Goal: Task Accomplishment & Management: Use online tool/utility

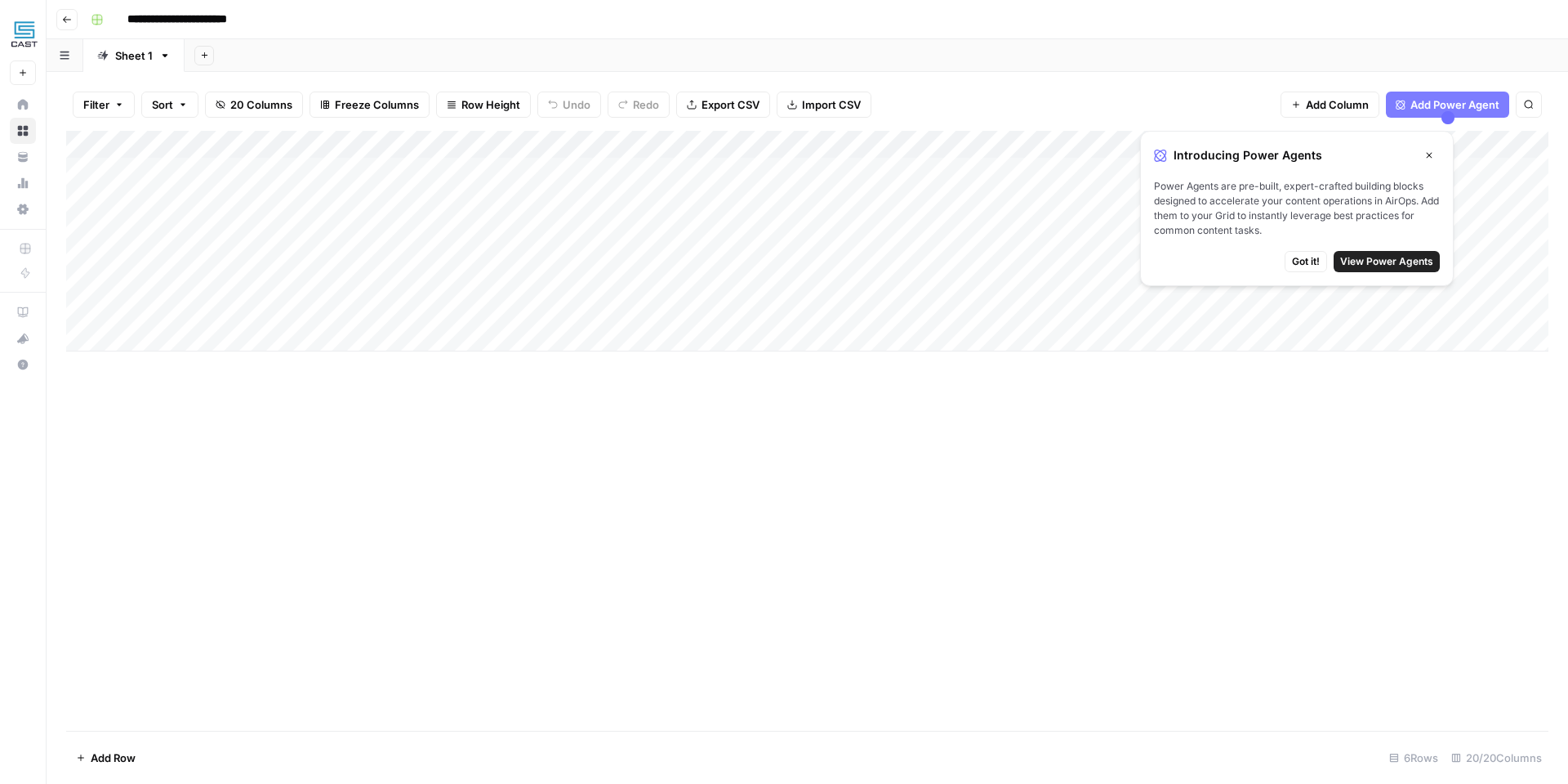
click at [1300, 260] on span "Got it!" at bounding box center [1306, 261] width 28 height 15
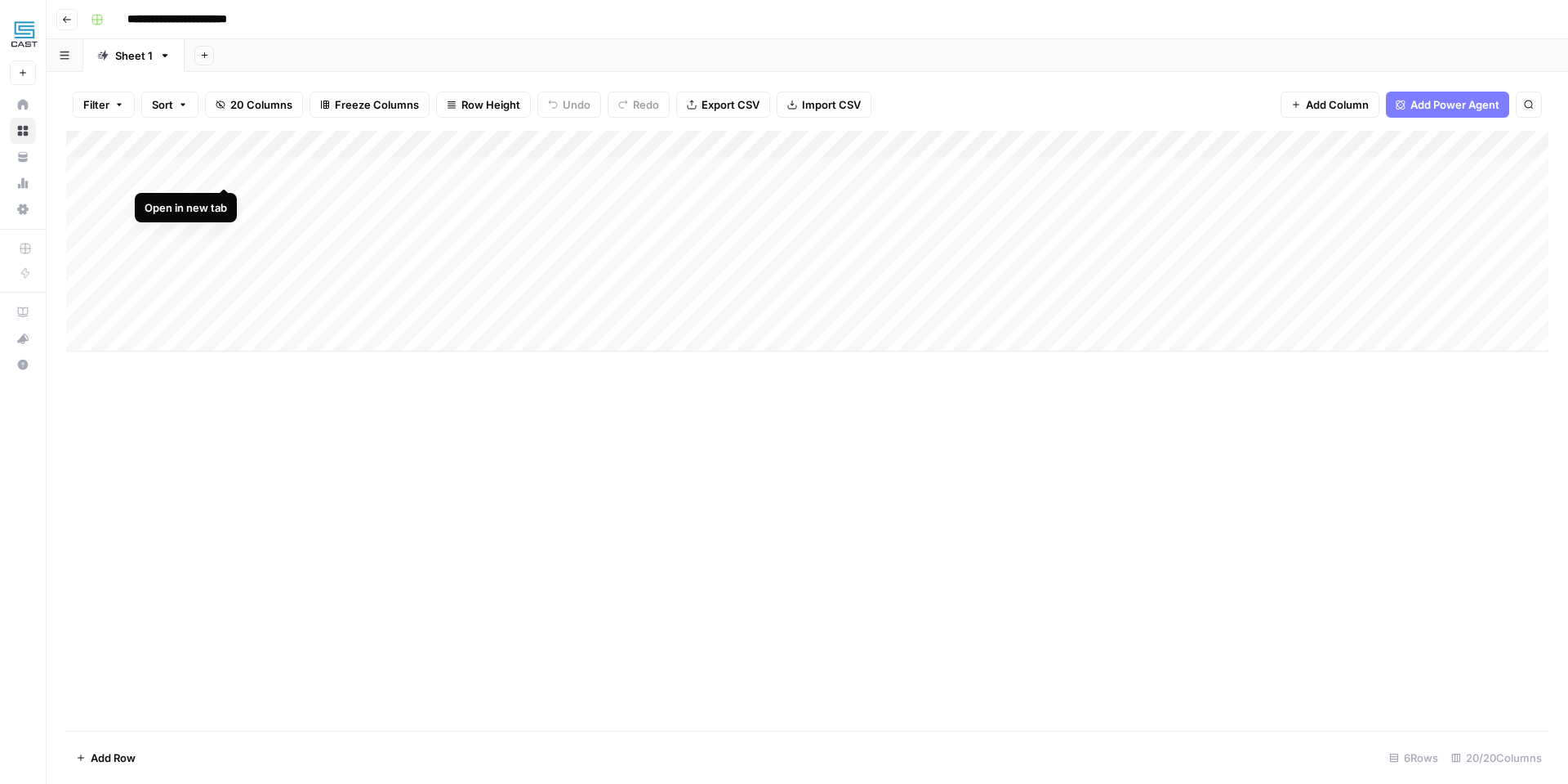
click at [226, 172] on div "Add Column" at bounding box center [807, 240] width 1482 height 220
click at [224, 197] on div "Add Column" at bounding box center [807, 240] width 1482 height 220
click at [1339, 196] on div "Add Column" at bounding box center [807, 240] width 1482 height 220
click at [1044, 198] on div "Add Column" at bounding box center [807, 240] width 1482 height 220
click at [235, 20] on input "**********" at bounding box center [196, 20] width 151 height 26
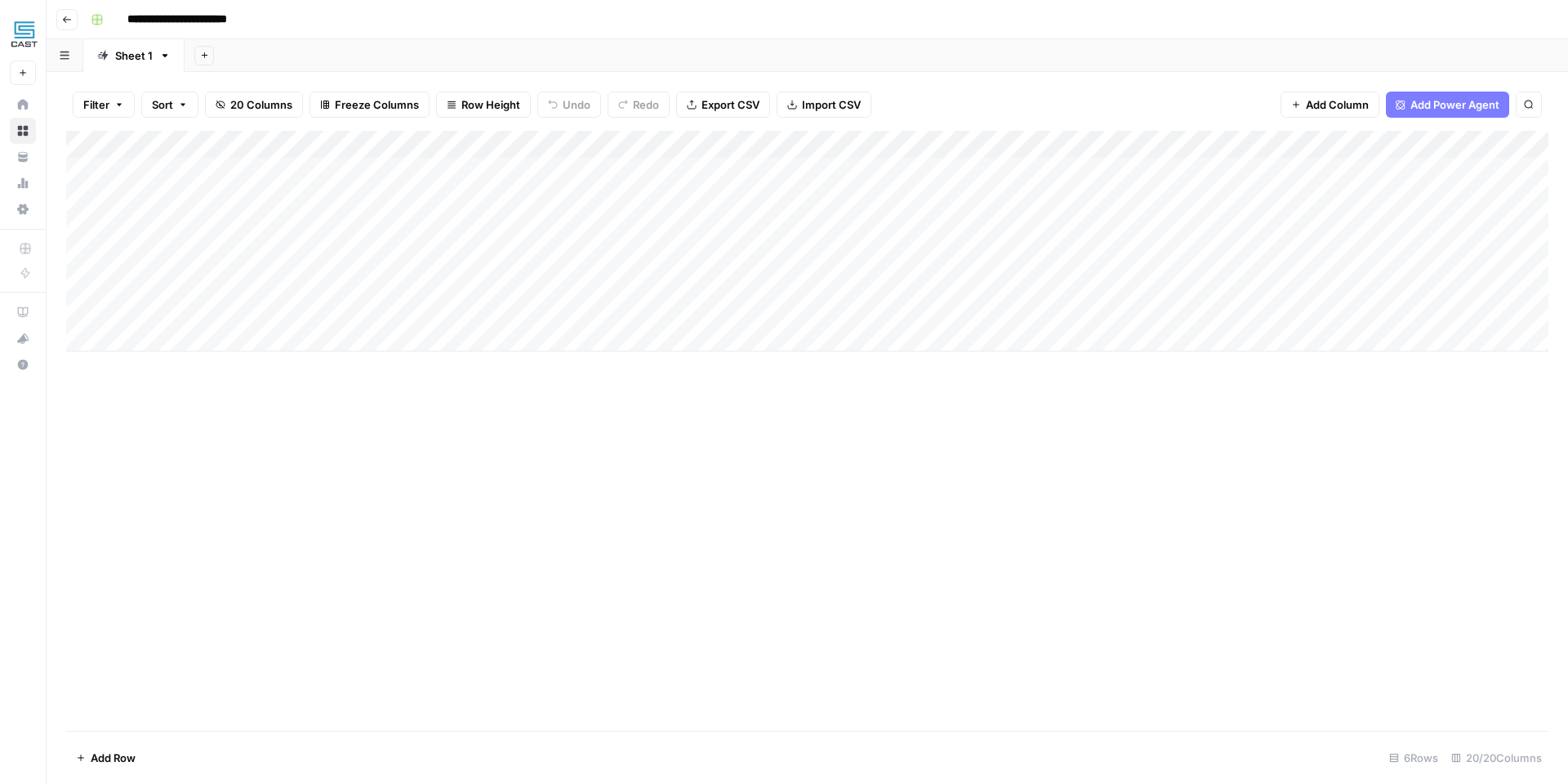
click at [131, 20] on input "**********" at bounding box center [196, 20] width 151 height 26
type input "**********"
click at [414, 37] on header "**********" at bounding box center [807, 19] width 1522 height 39
click at [1166, 196] on div "Add Column" at bounding box center [807, 240] width 1482 height 220
drag, startPoint x: 1240, startPoint y: 313, endPoint x: 1224, endPoint y: 272, distance: 44.0
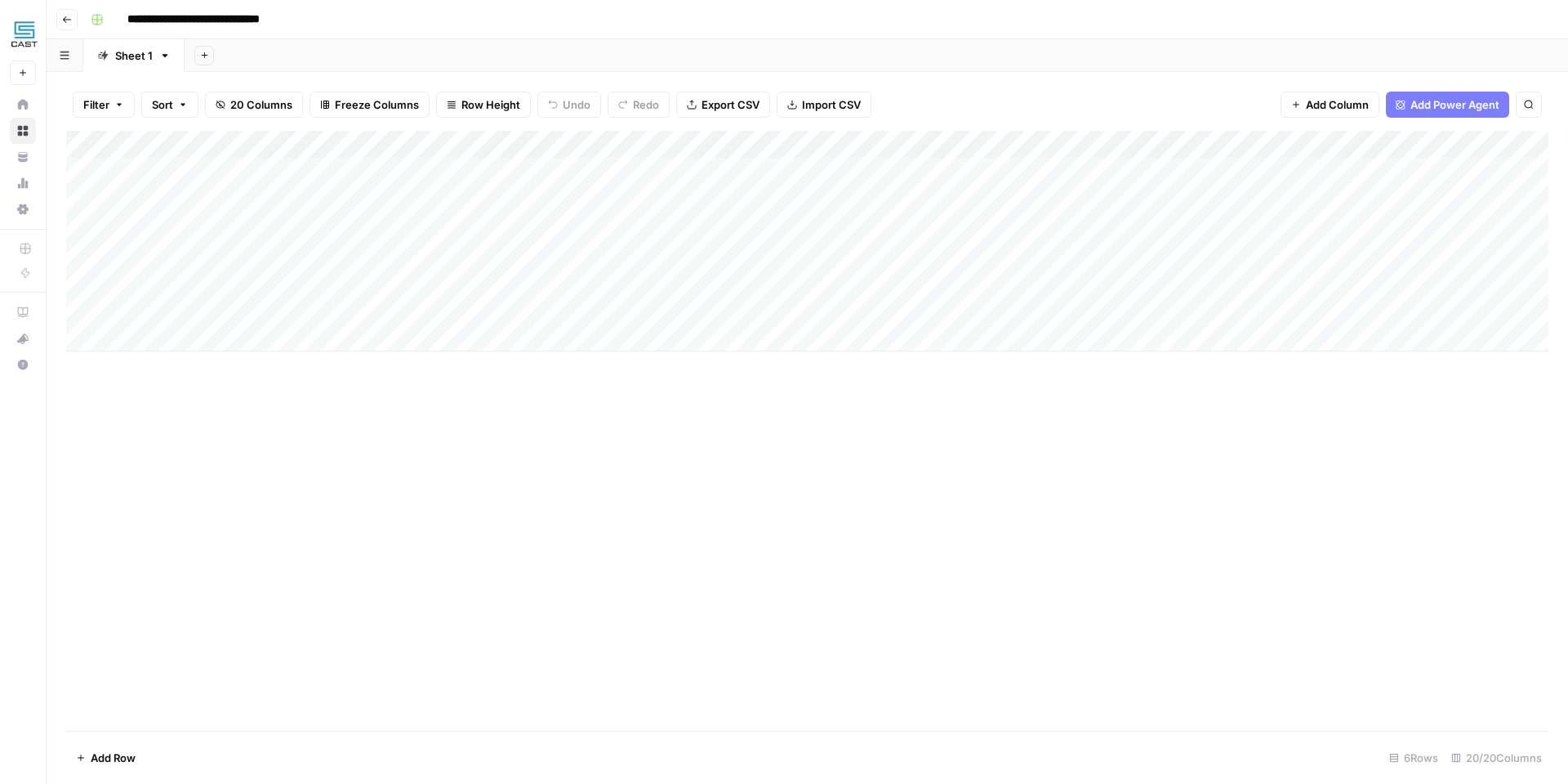
click at [1235, 310] on div "Add Column" at bounding box center [807, 240] width 1482 height 220
click at [1196, 199] on div "Add Column" at bounding box center [807, 240] width 1482 height 220
click at [1195, 198] on div "Add Column" at bounding box center [807, 240] width 1482 height 220
click at [1195, 198] on body "**********" at bounding box center [784, 392] width 1568 height 784
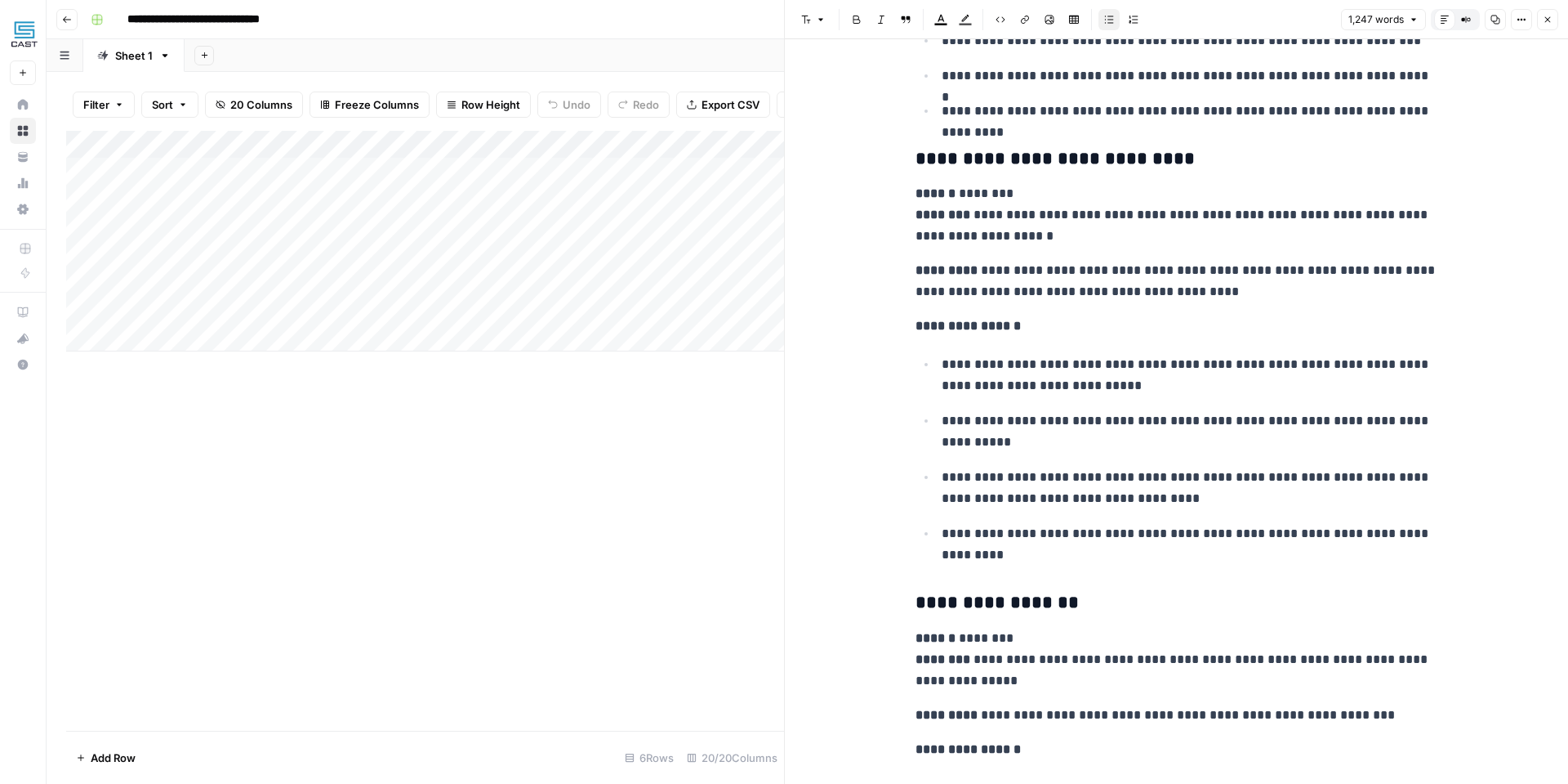
scroll to position [6234, 0]
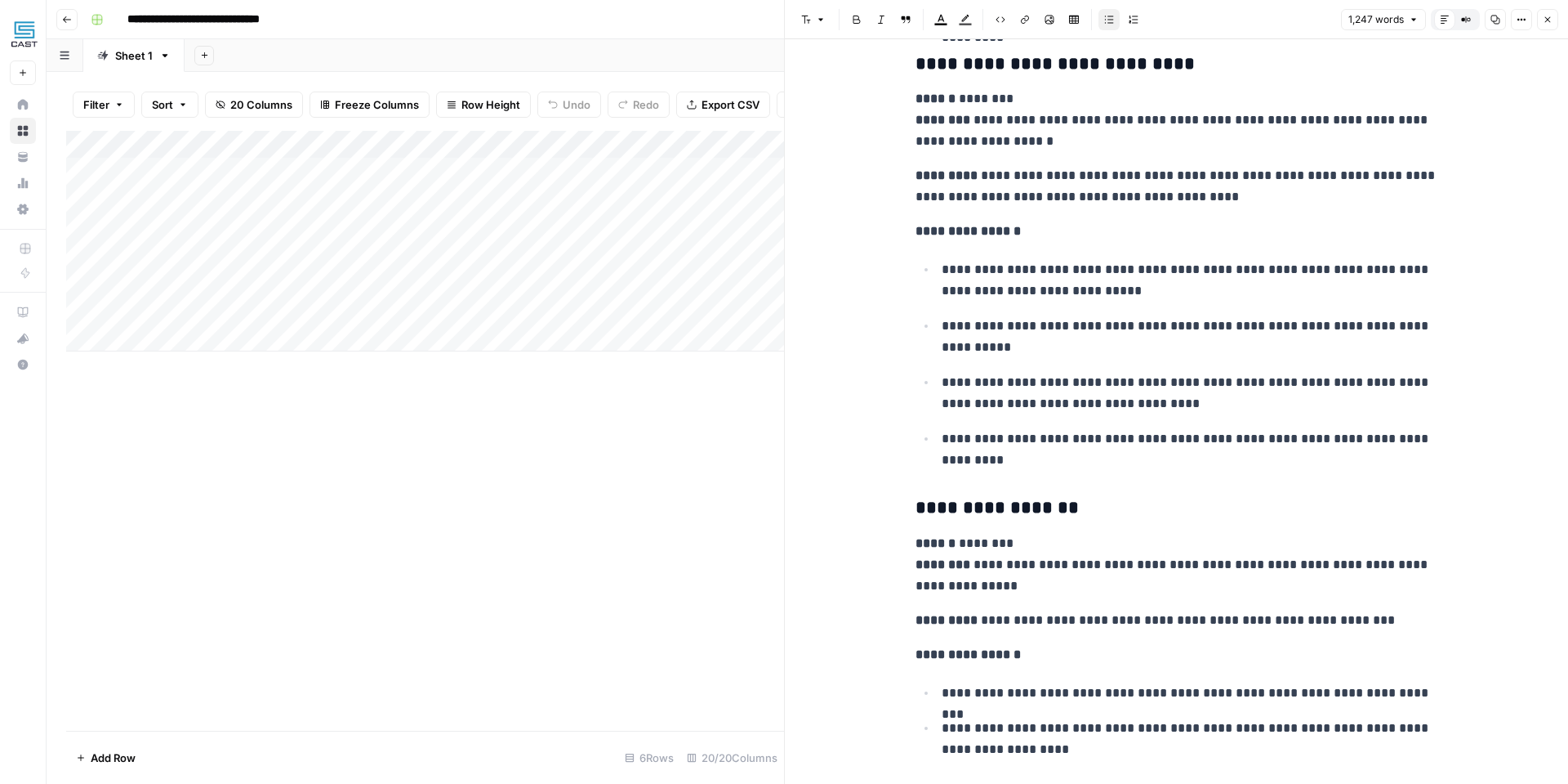
click at [735, 423] on div "Add Column" at bounding box center [425, 430] width 718 height 599
click at [733, 423] on div "Add Column" at bounding box center [425, 430] width 718 height 599
click at [1556, 17] on button "Close" at bounding box center [1547, 19] width 21 height 21
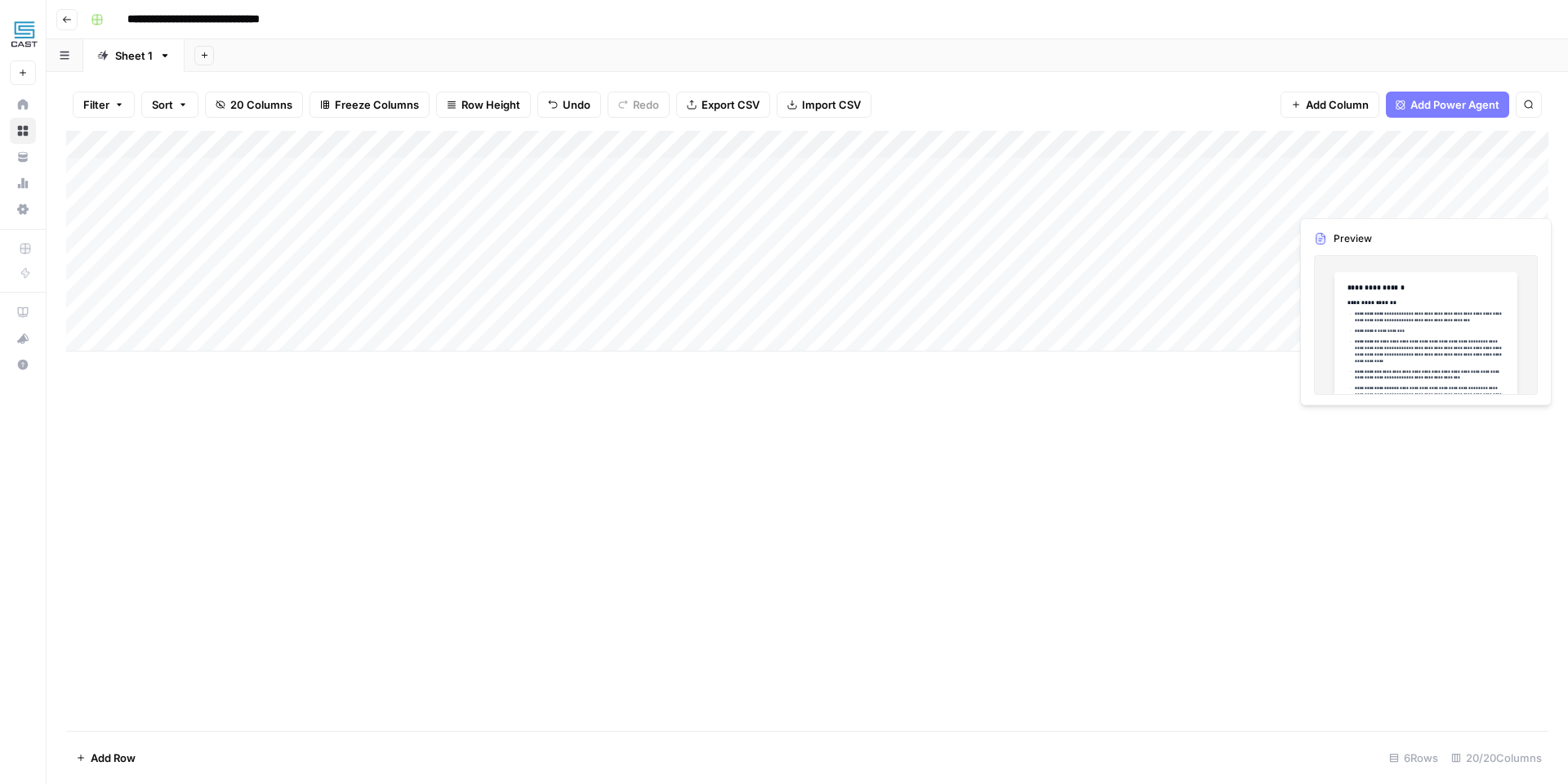
click at [1483, 200] on div "Add Column" at bounding box center [807, 240] width 1482 height 220
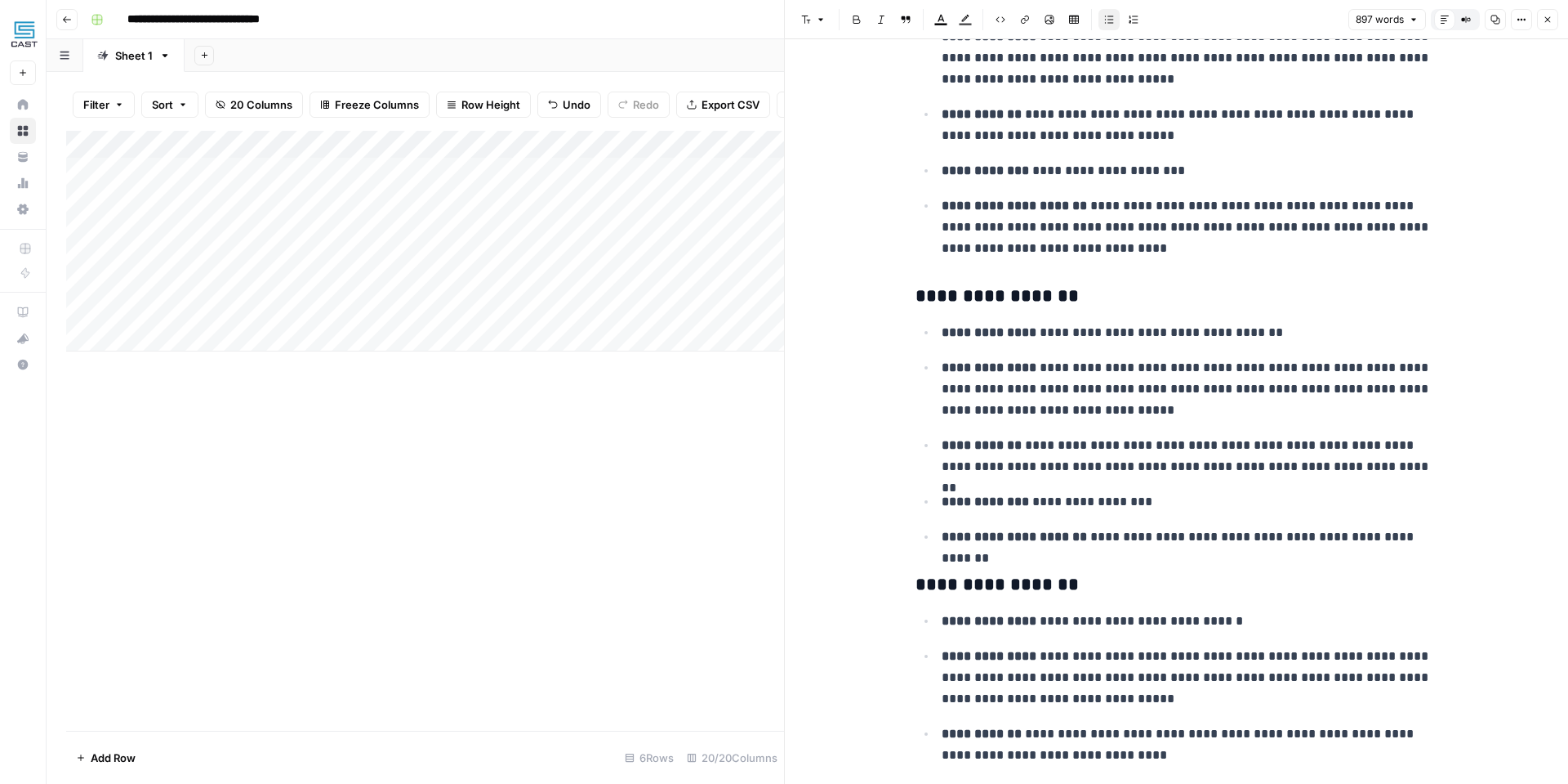
scroll to position [2570, 0]
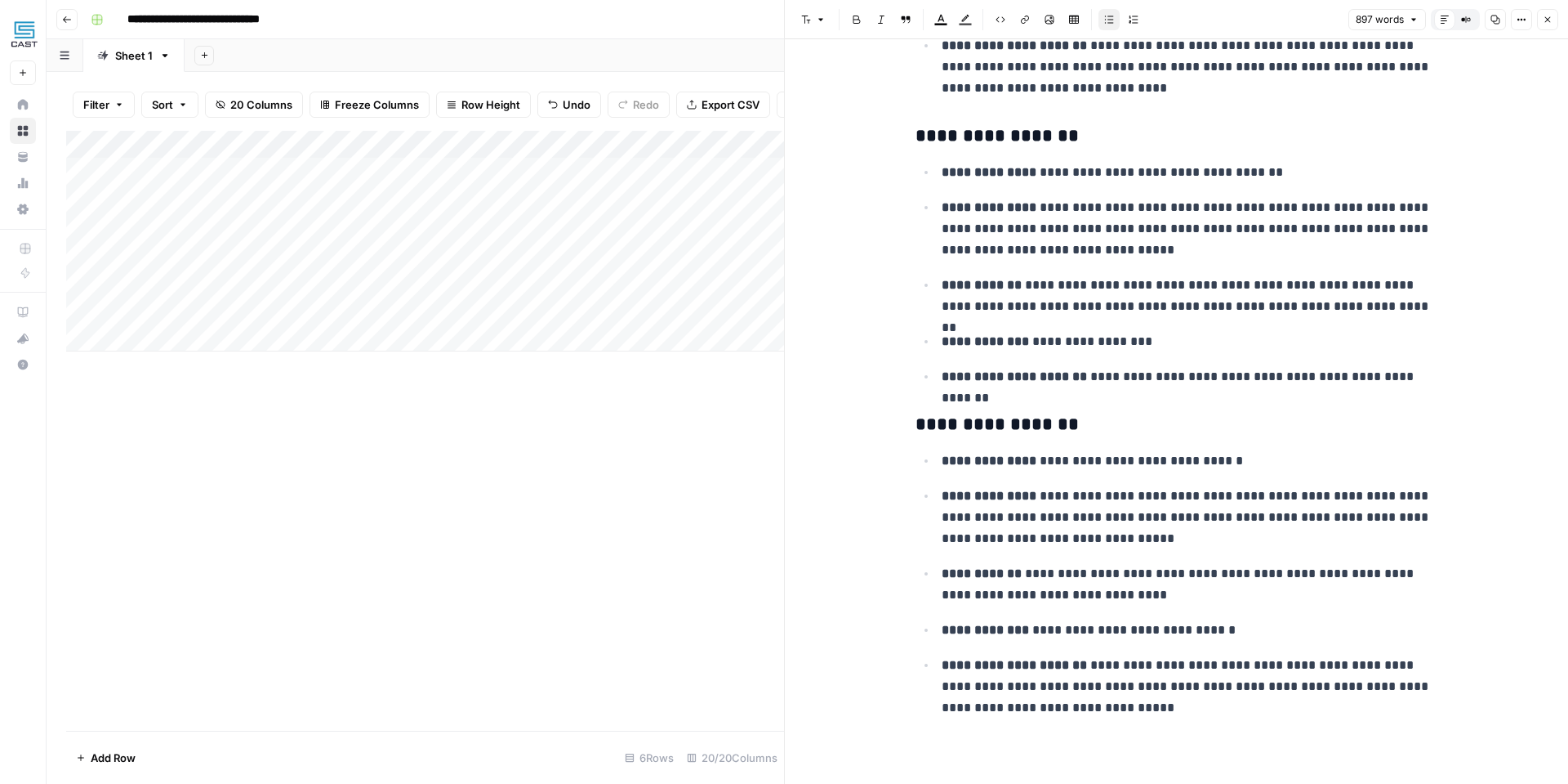
click at [1545, 28] on button "Close" at bounding box center [1547, 19] width 21 height 21
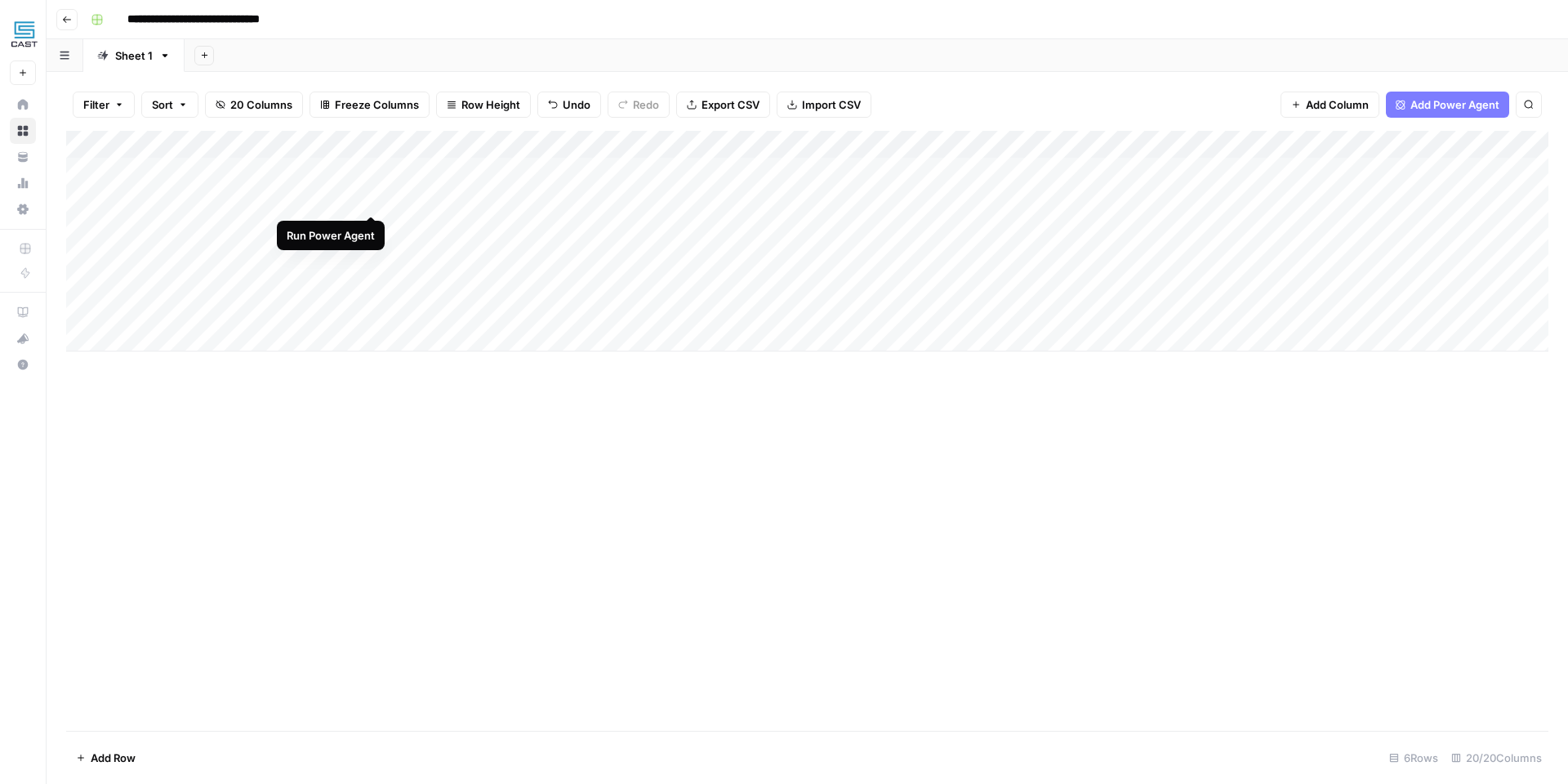
click at [370, 198] on div "Add Column" at bounding box center [807, 240] width 1482 height 220
click at [481, 193] on div "Add Column" at bounding box center [807, 240] width 1482 height 220
drag, startPoint x: 515, startPoint y: 450, endPoint x: 612, endPoint y: 284, distance: 192.3
click at [515, 450] on div "Add Column" at bounding box center [807, 430] width 1482 height 599
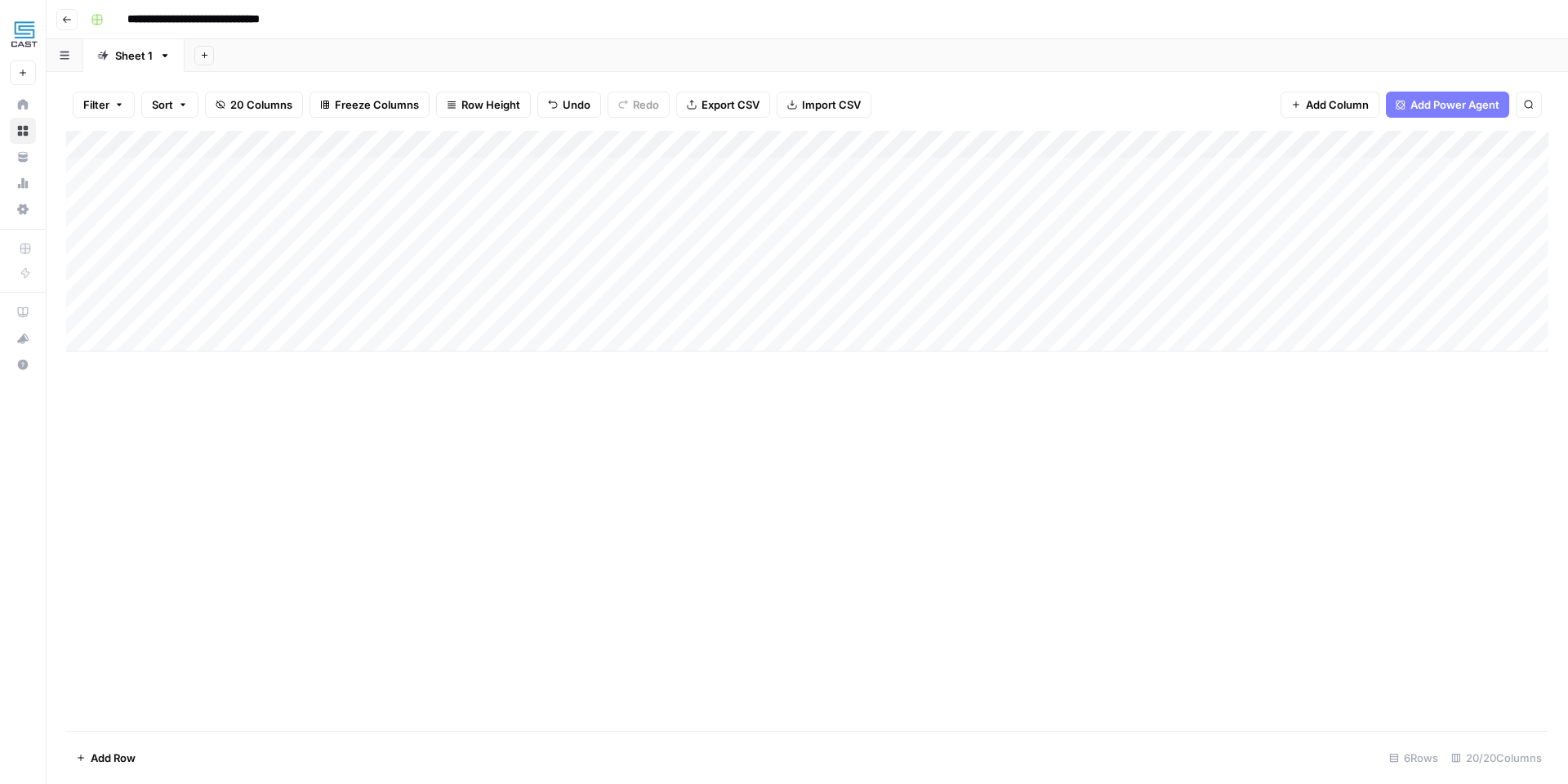
click at [646, 193] on div "Add Column" at bounding box center [807, 240] width 1482 height 220
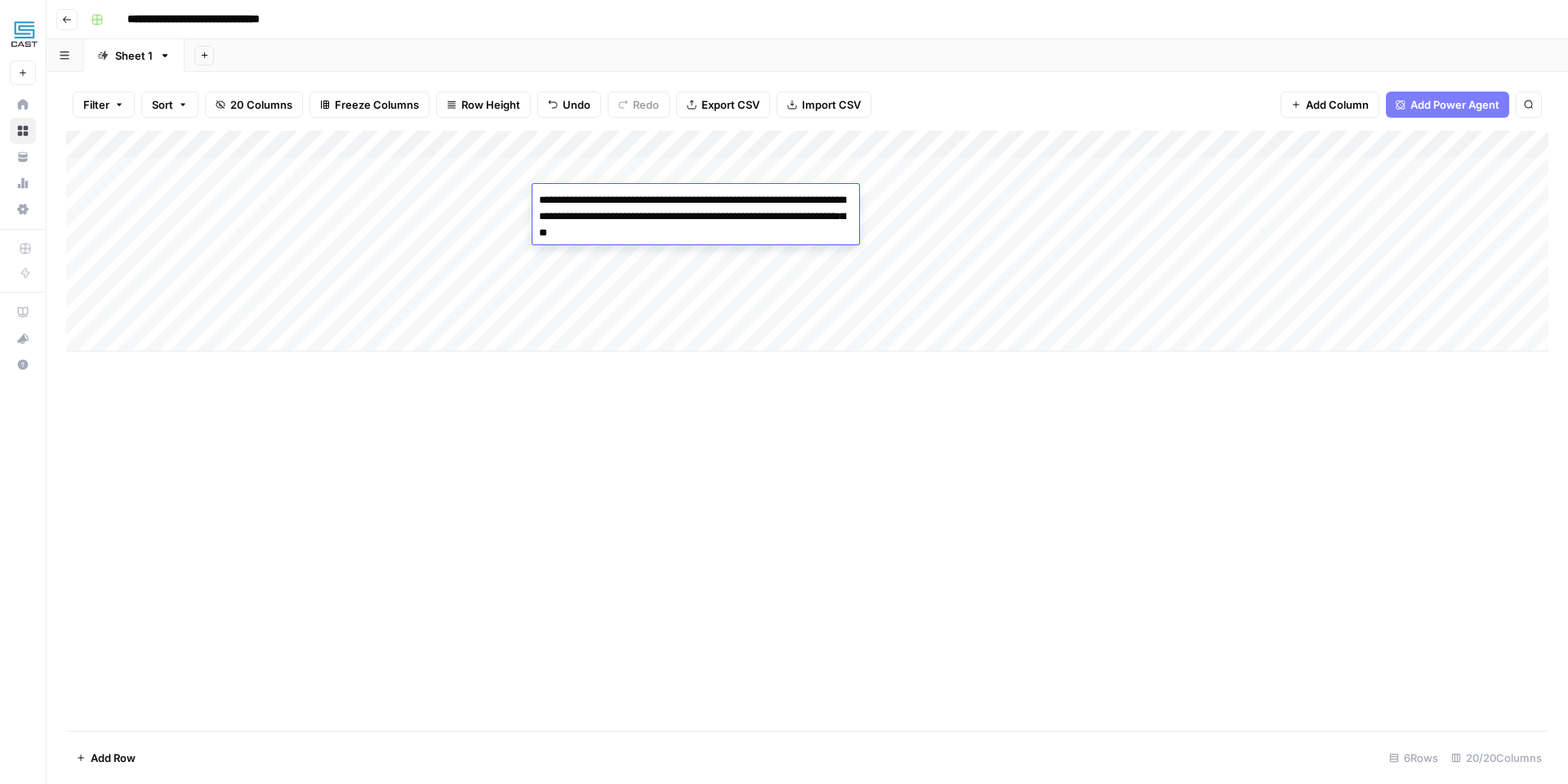
drag, startPoint x: 736, startPoint y: 427, endPoint x: 732, endPoint y: 409, distance: 18.4
click at [736, 425] on div "Add Column" at bounding box center [807, 430] width 1482 height 599
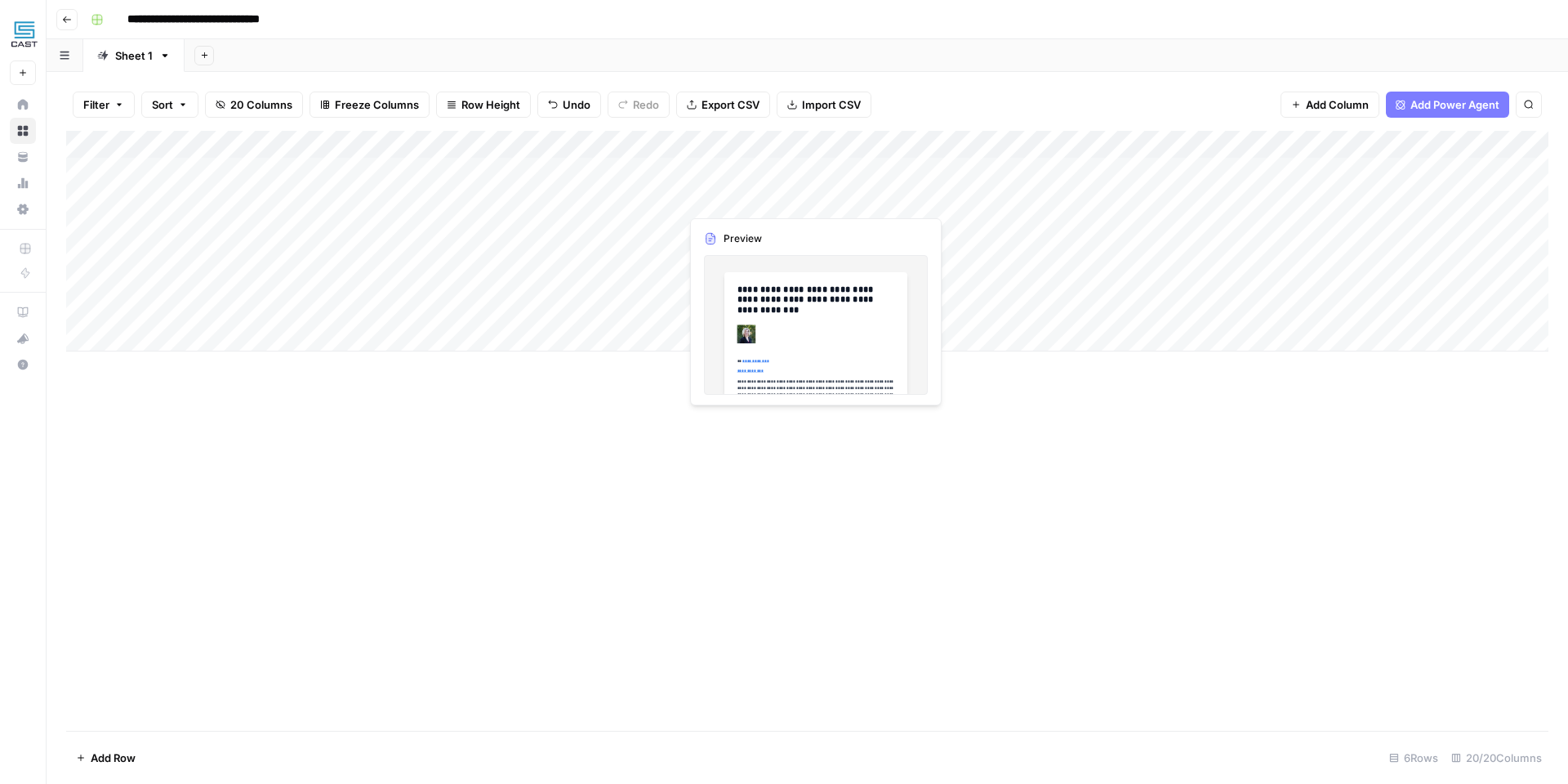
click at [778, 198] on div "Add Column" at bounding box center [807, 240] width 1482 height 220
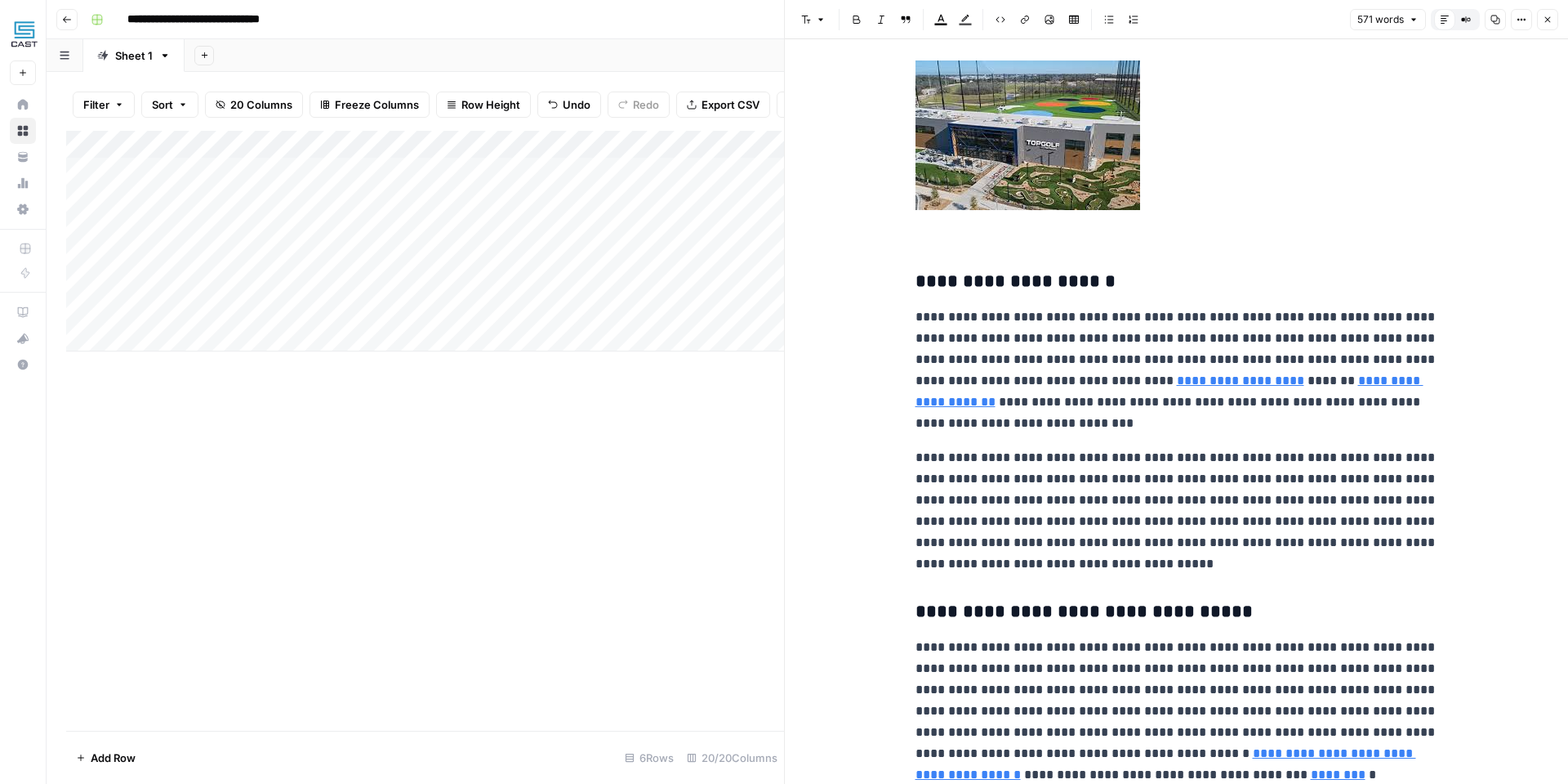
scroll to position [968, 0]
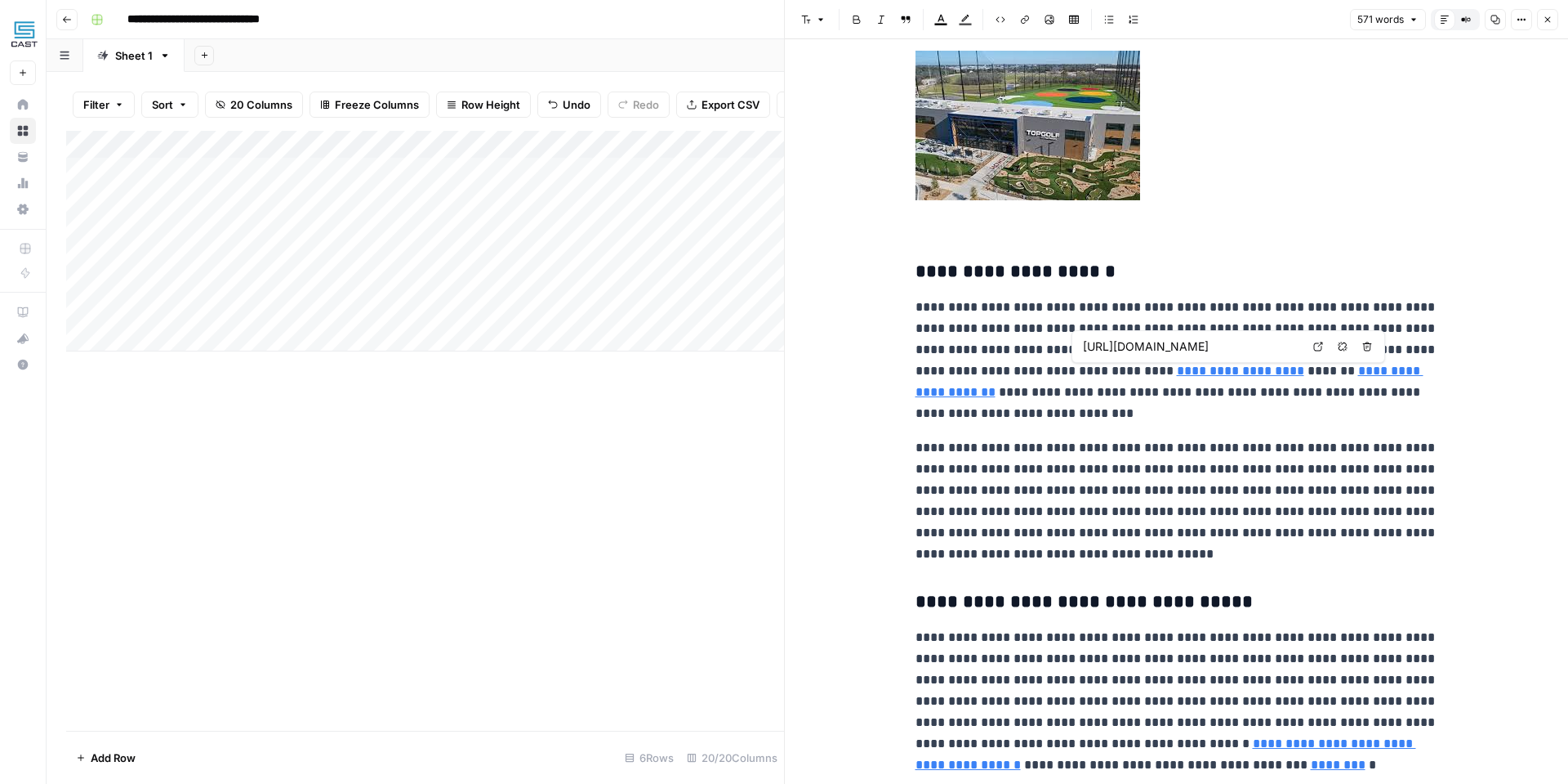
type input "https://kendrahudson.com/side-porch-coffee-shop/"
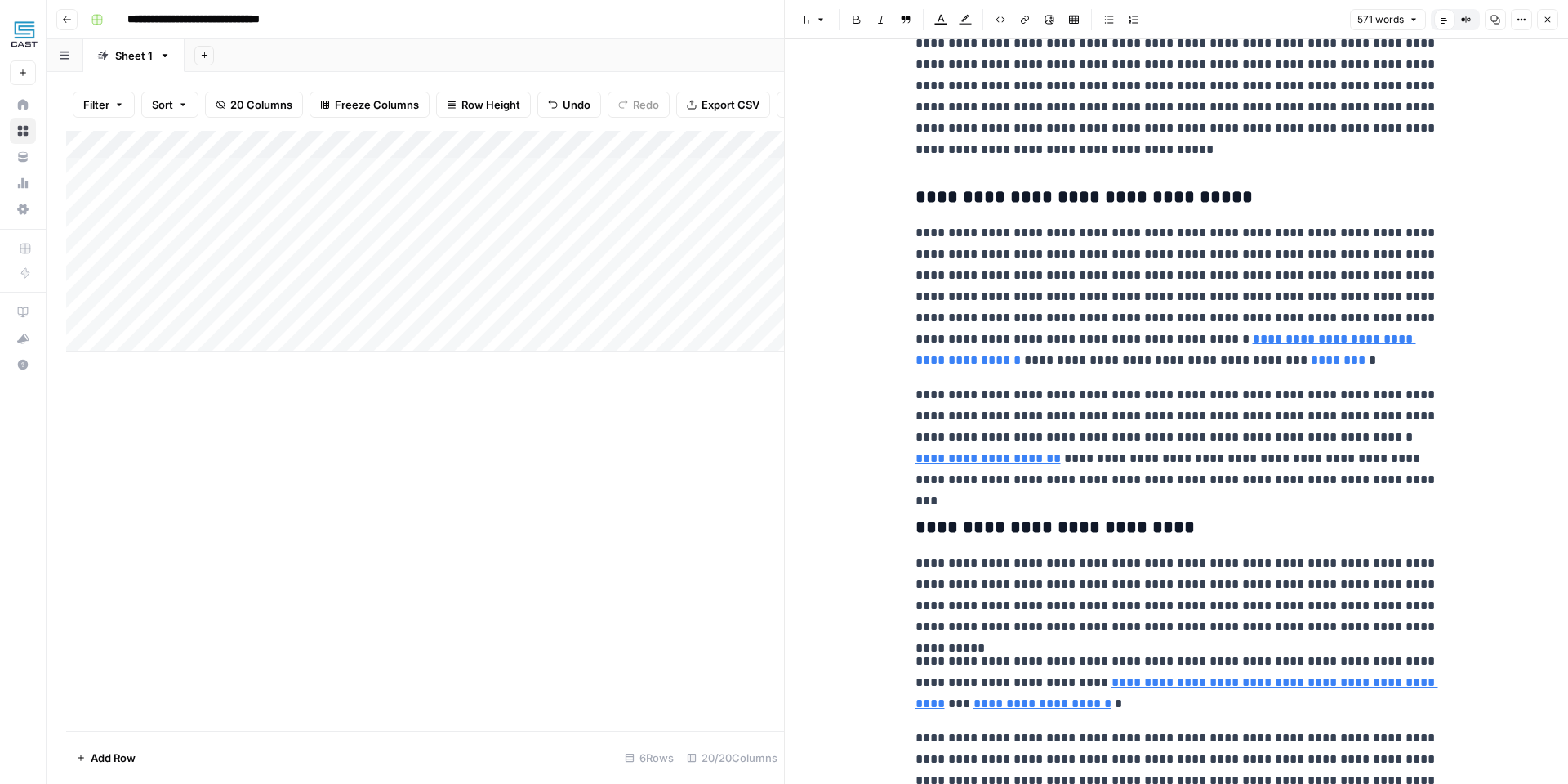
scroll to position [1494, 0]
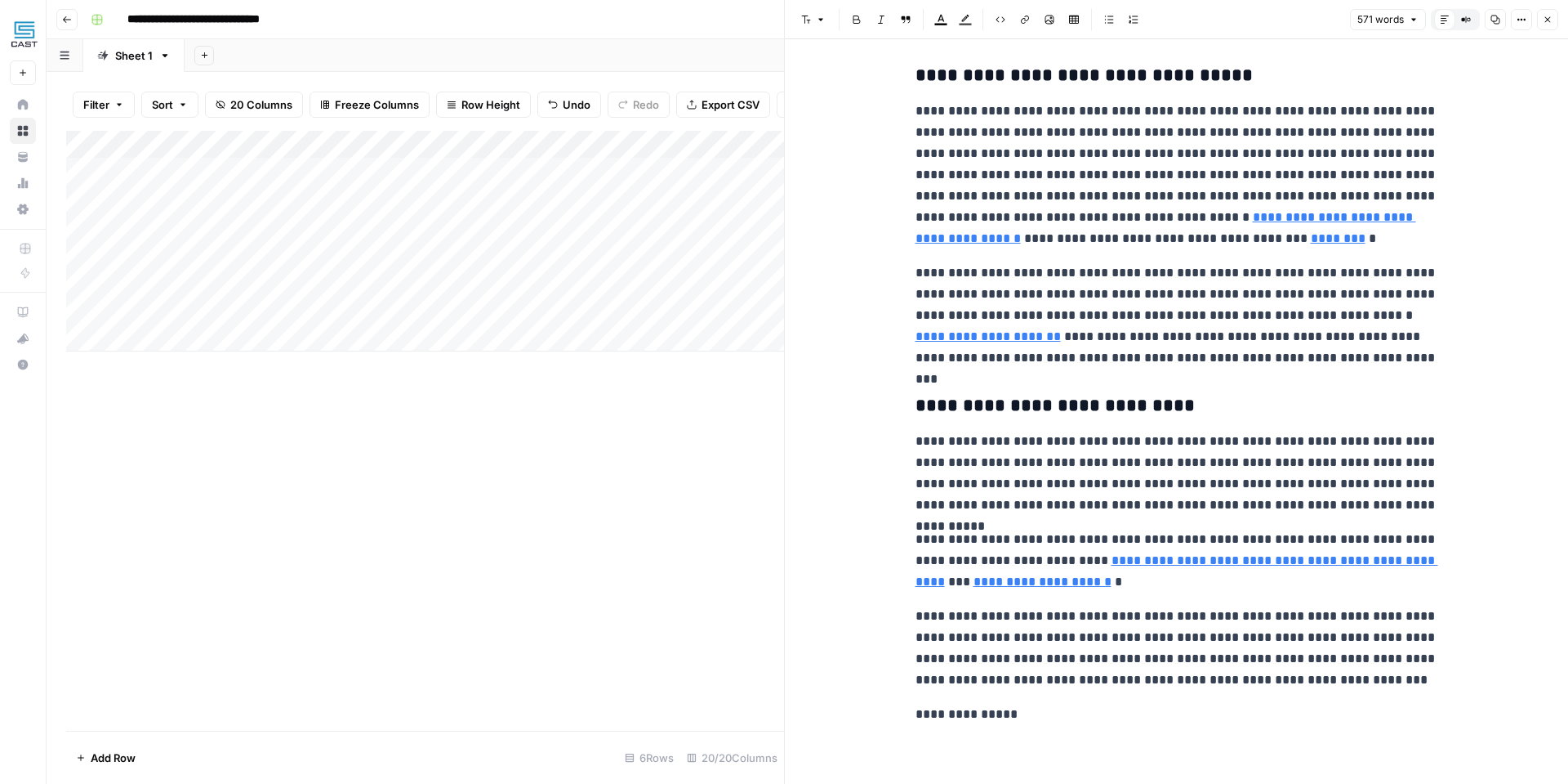
click at [663, 461] on div "Add Column" at bounding box center [425, 430] width 718 height 599
drag, startPoint x: 551, startPoint y: 500, endPoint x: 968, endPoint y: 300, distance: 462.5
click at [551, 499] on div "Add Column" at bounding box center [425, 430] width 718 height 599
click at [1548, 24] on button "Close" at bounding box center [1547, 19] width 21 height 21
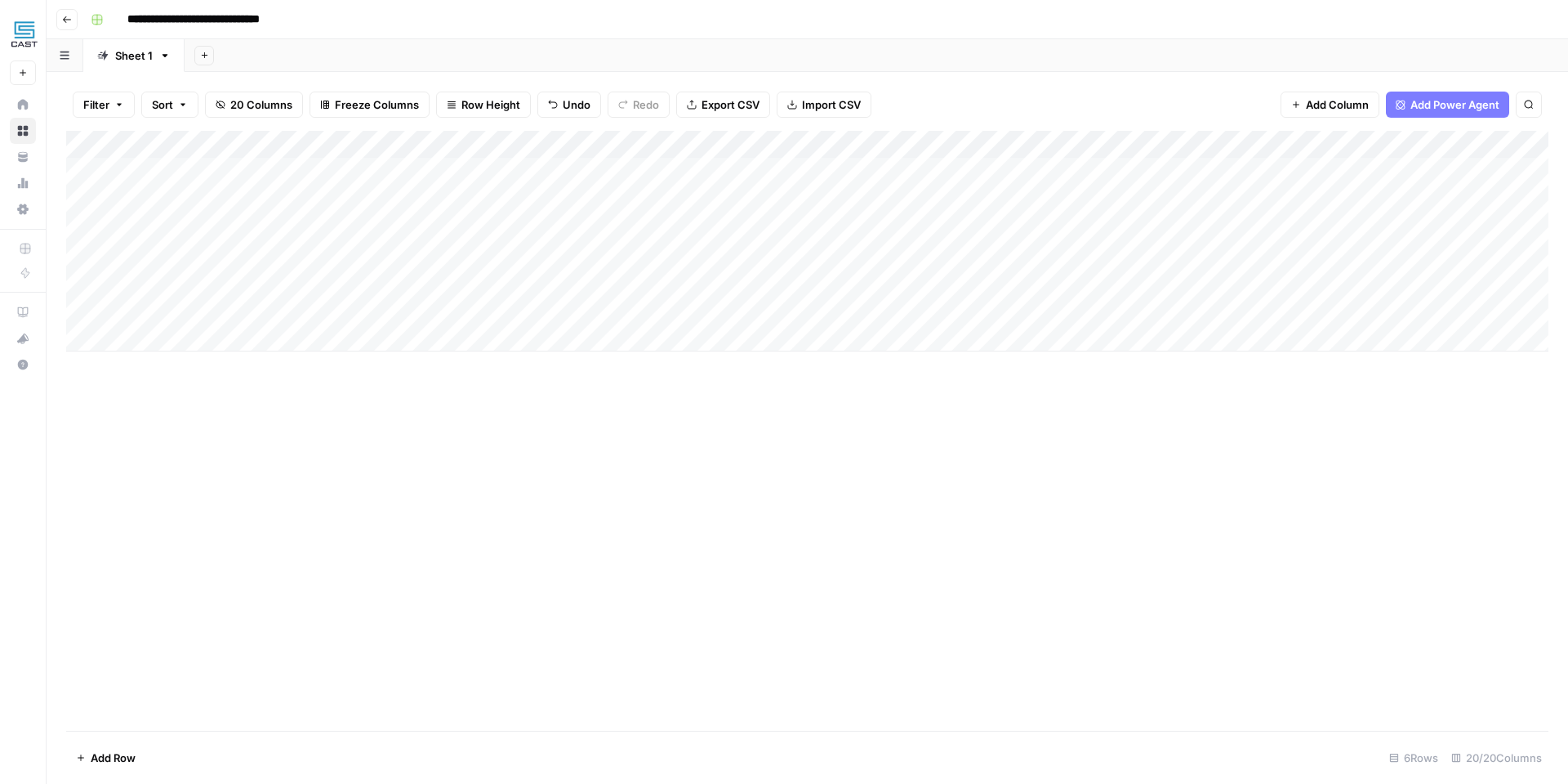
click at [906, 199] on div "Add Column" at bounding box center [807, 240] width 1482 height 220
click at [661, 479] on div "Add Column" at bounding box center [807, 430] width 1482 height 599
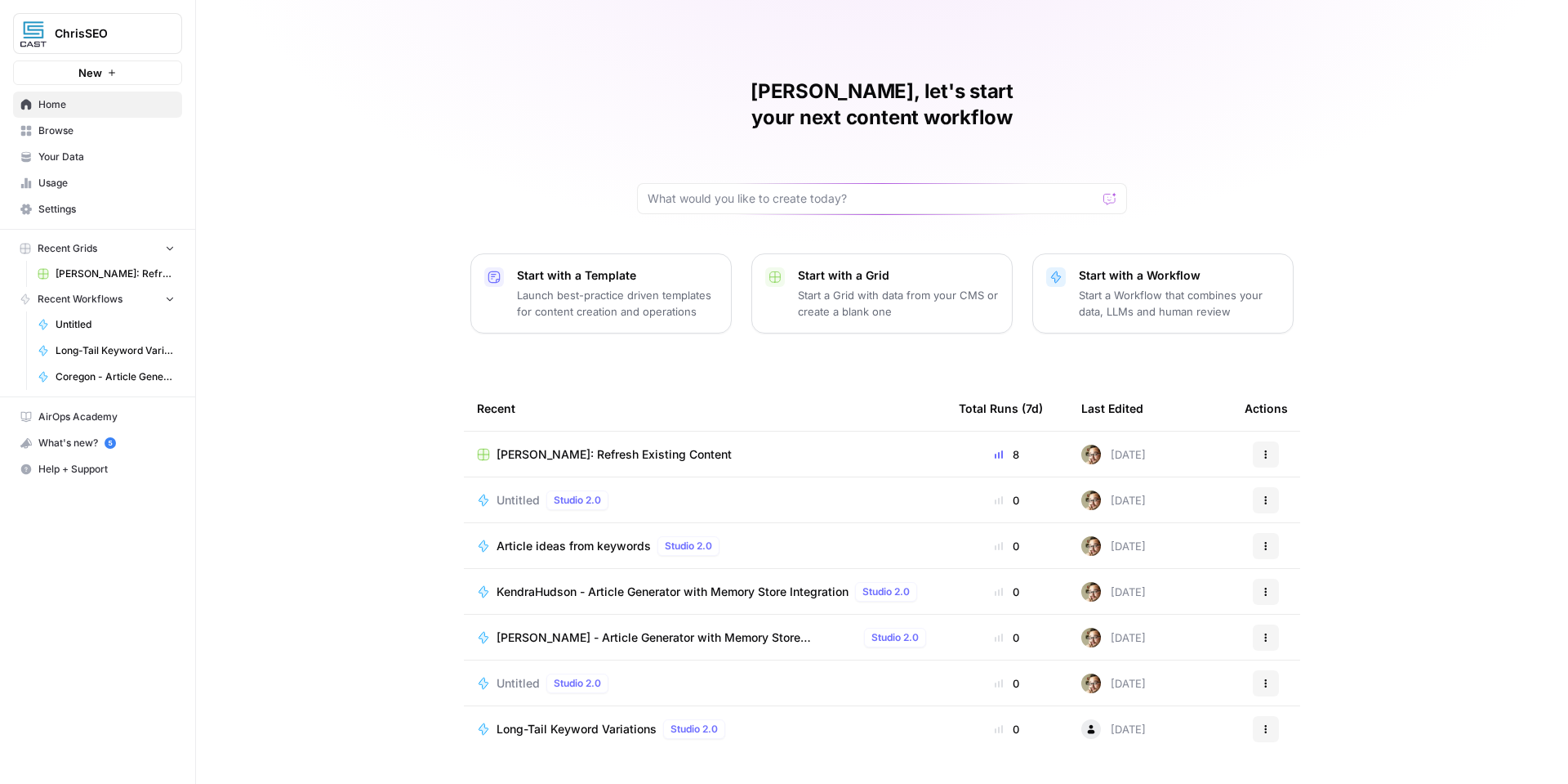
click at [644, 584] on span "KendraHudson - Article Generator with Memory Store Integration" at bounding box center [672, 591] width 352 height 17
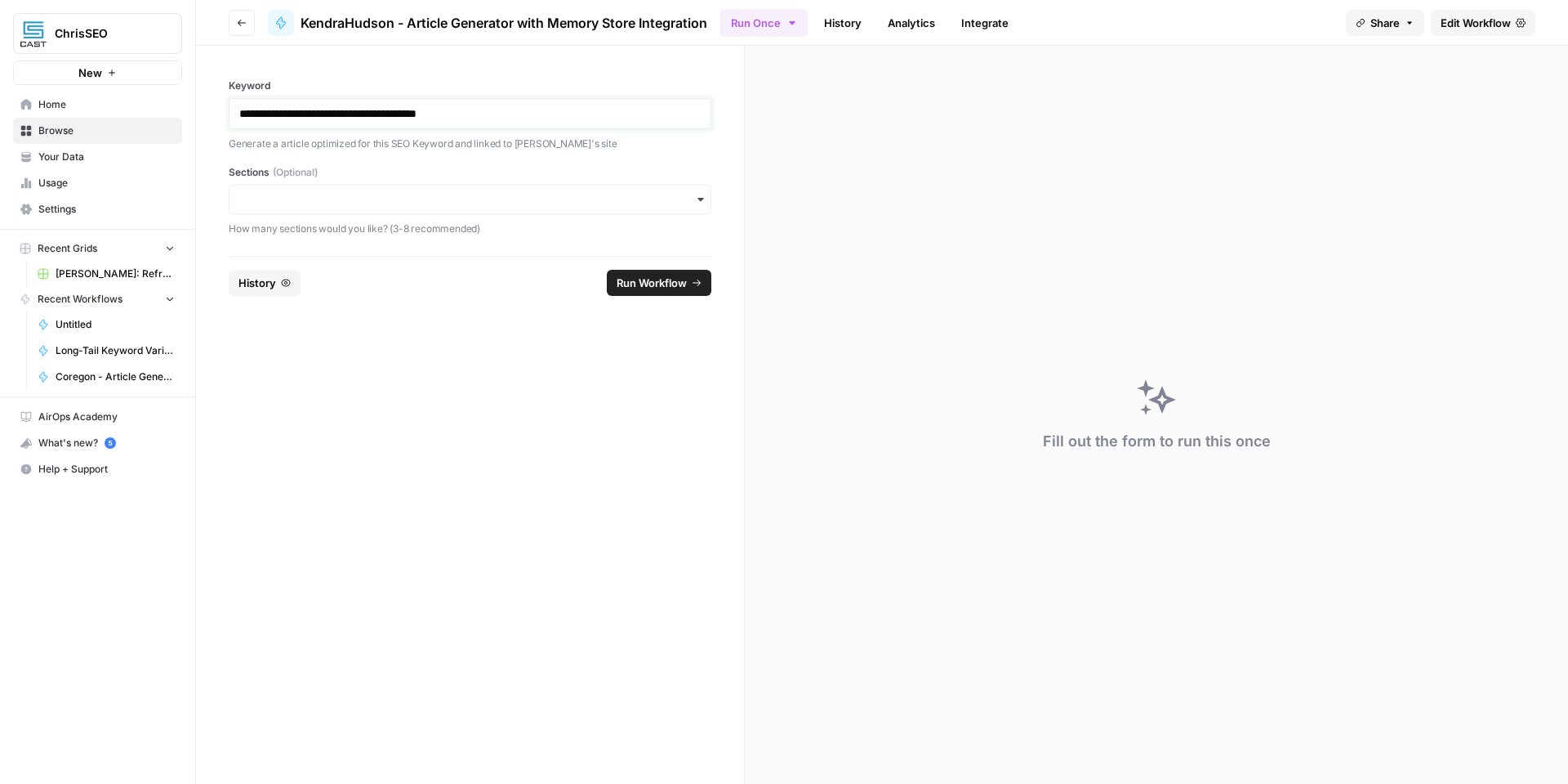
click at [392, 109] on p "**********" at bounding box center [470, 113] width 461 height 17
paste div
click at [694, 282] on icon "submit" at bounding box center [696, 283] width 8 height 7
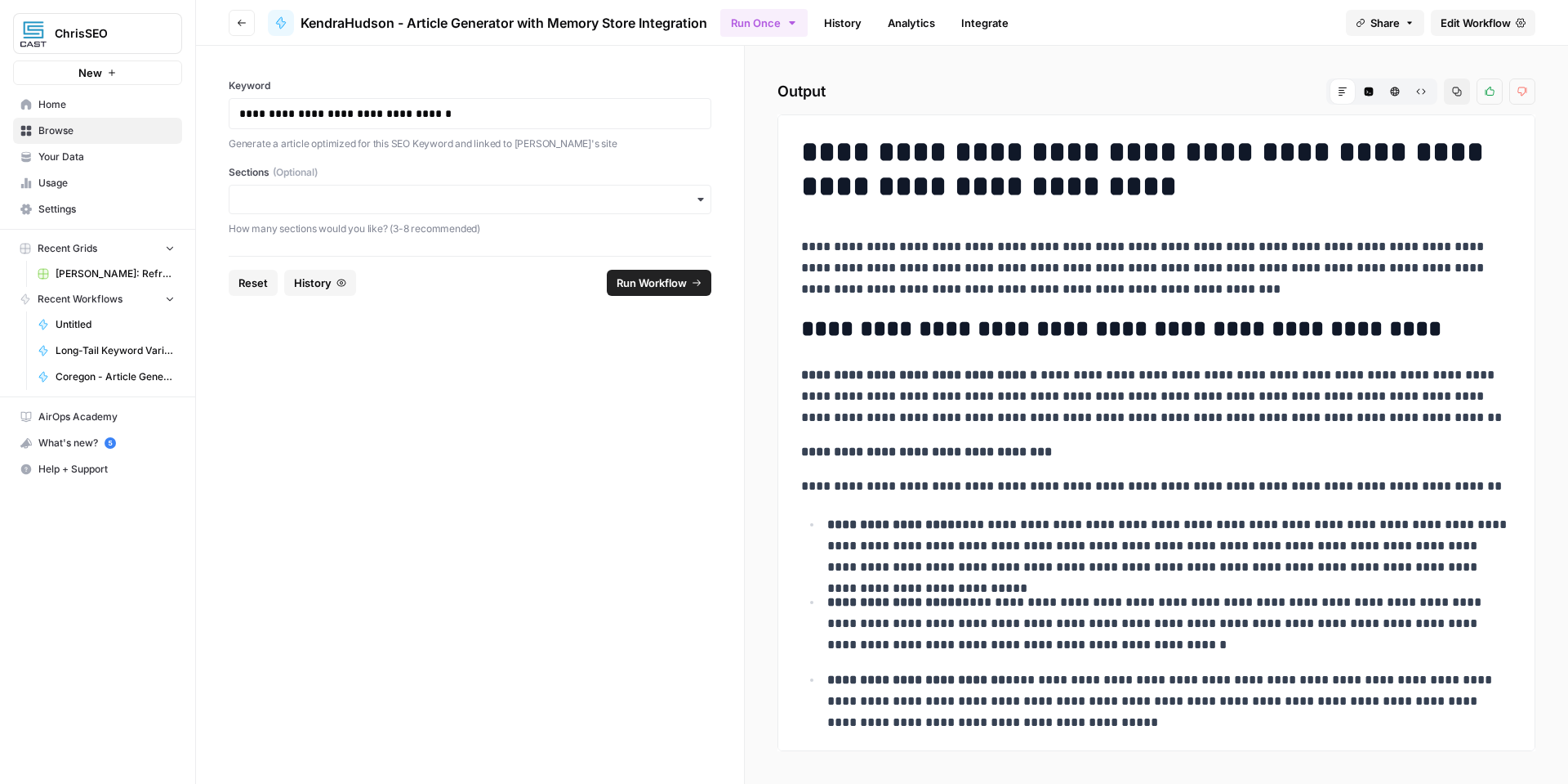
click at [1458, 94] on icon "button" at bounding box center [1457, 91] width 10 height 10
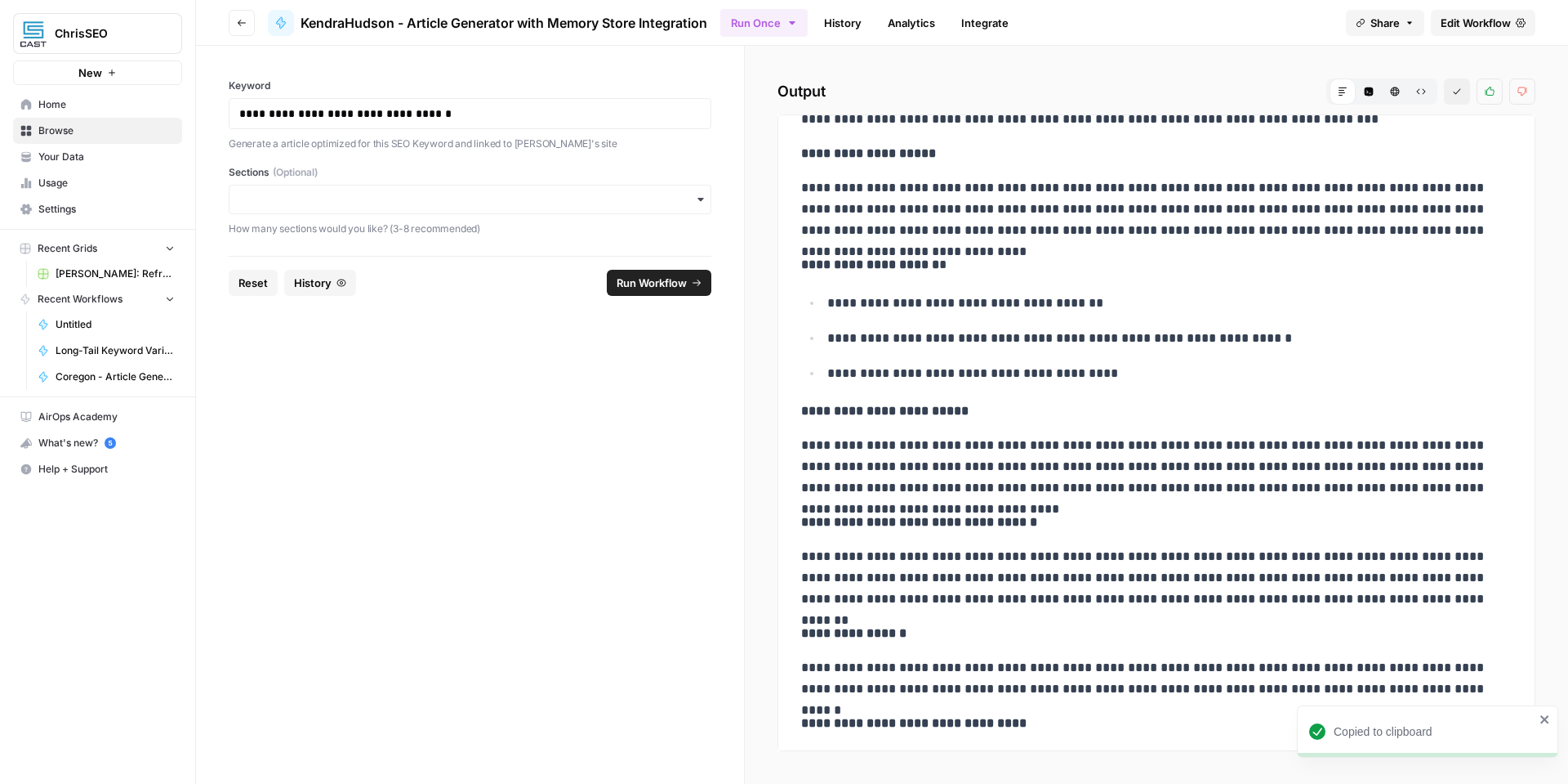
scroll to position [1907, 0]
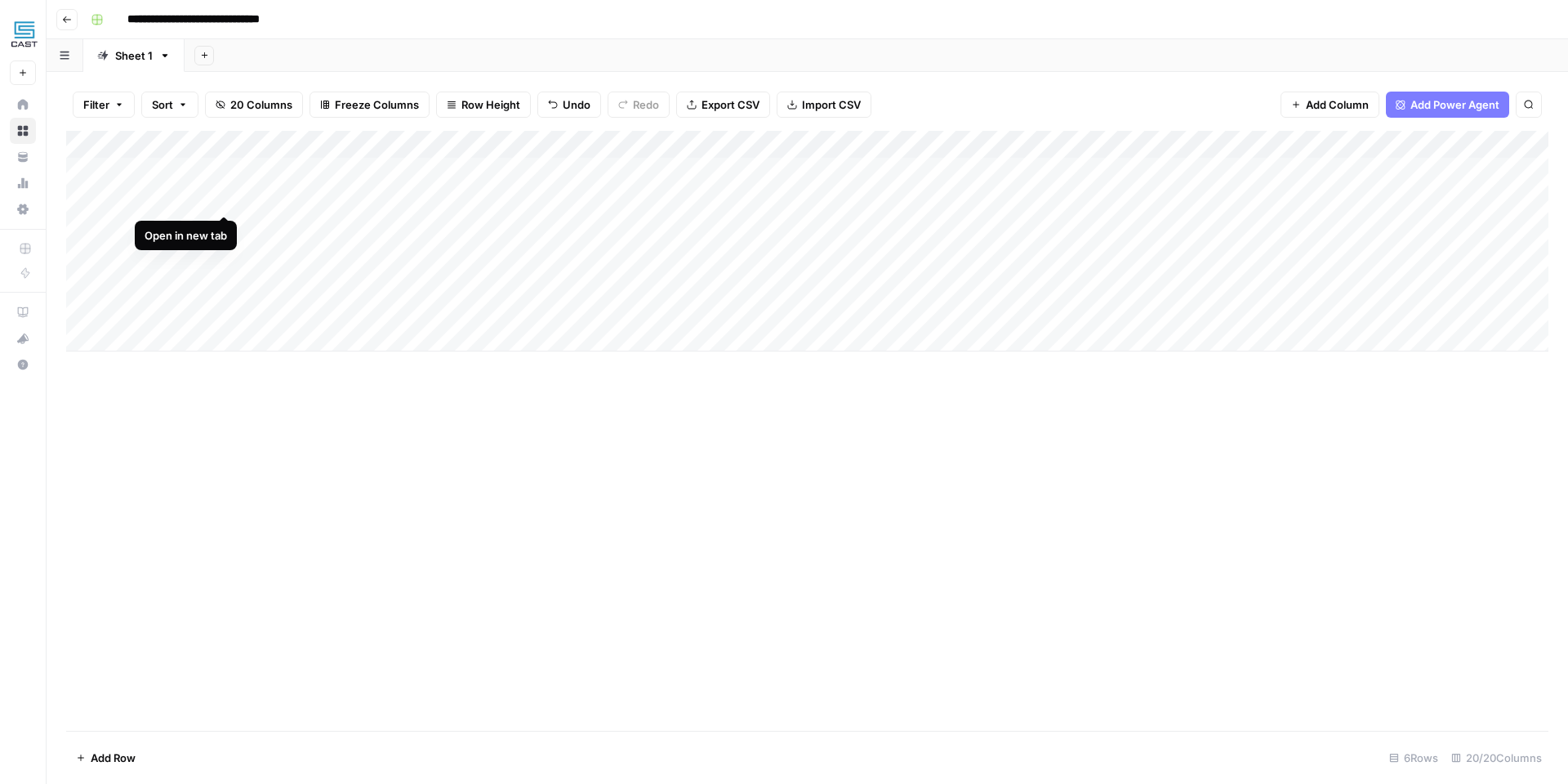
click at [223, 194] on div "Add Column" at bounding box center [807, 240] width 1482 height 220
click at [224, 226] on div "Add Column" at bounding box center [807, 240] width 1482 height 220
click at [219, 253] on div "Add Column" at bounding box center [807, 240] width 1482 height 220
click at [227, 283] on div "Add Column" at bounding box center [807, 240] width 1482 height 220
click at [223, 308] on div "Add Column" at bounding box center [807, 240] width 1482 height 220
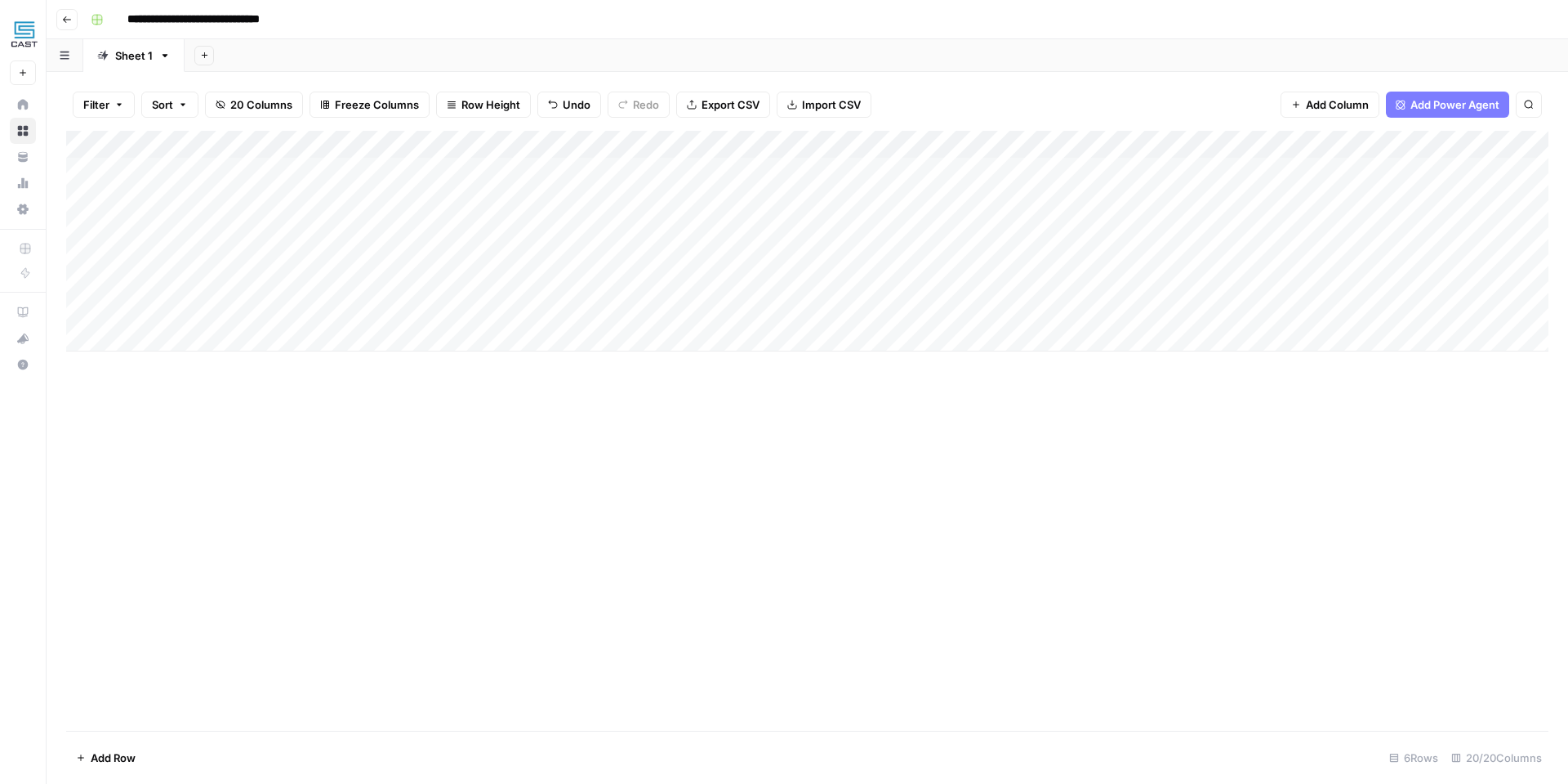
click at [225, 389] on div "Add Column" at bounding box center [807, 430] width 1482 height 599
click at [186, 342] on div "Add Column" at bounding box center [807, 240] width 1482 height 220
type input "**********"
click at [287, 455] on div "Add Column" at bounding box center [807, 430] width 1482 height 599
click at [310, 335] on div "Add Column" at bounding box center [807, 254] width 1482 height 248
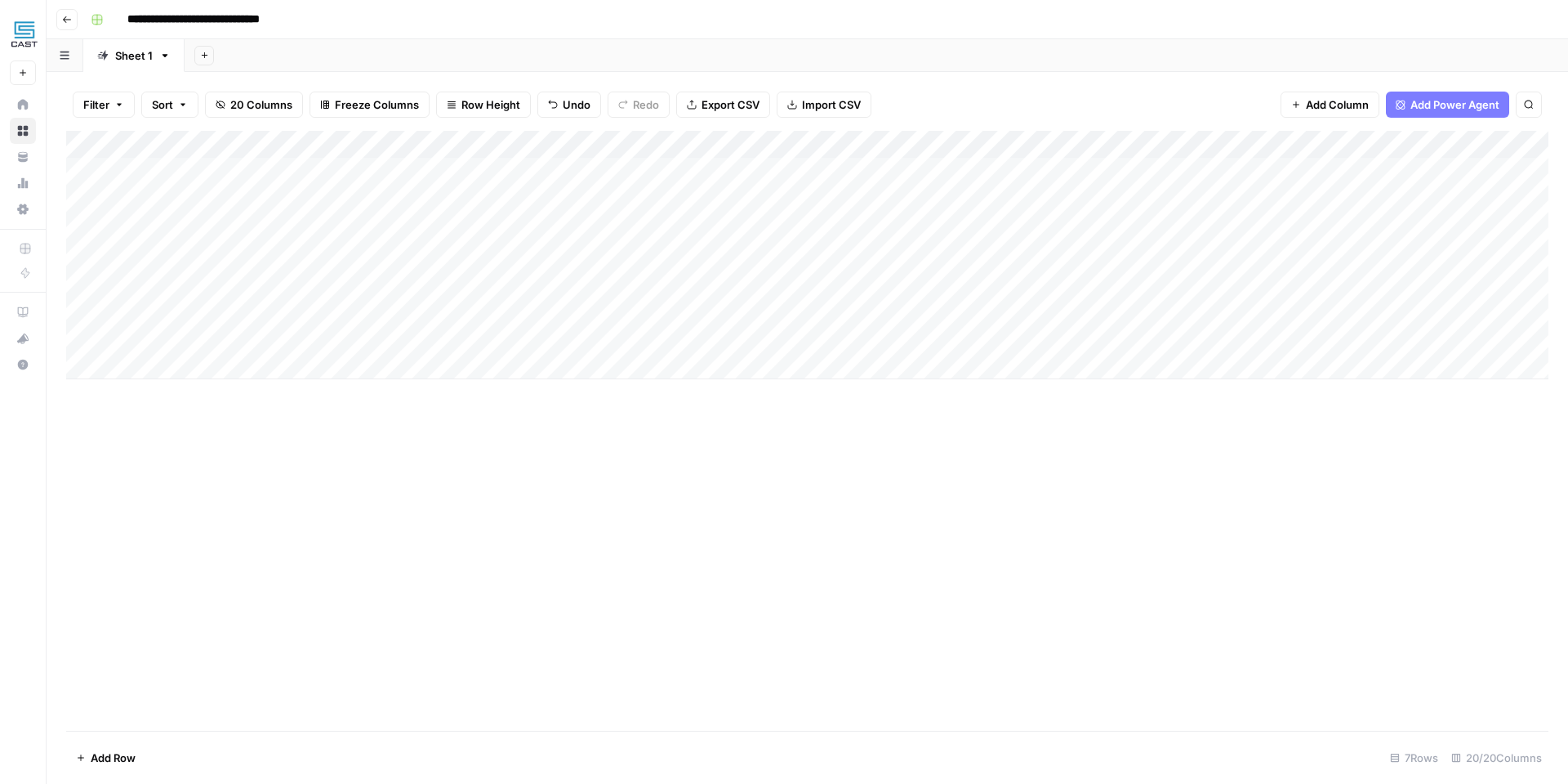
click at [83, 308] on div "Add Column" at bounding box center [807, 254] width 1482 height 248
click at [83, 176] on div "Add Column" at bounding box center [807, 254] width 1482 height 248
click at [711, 487] on div "Add Column" at bounding box center [807, 430] width 1482 height 599
click at [70, 337] on div "Add Column" at bounding box center [807, 254] width 1482 height 248
click at [84, 337] on div "Add Column" at bounding box center [807, 254] width 1482 height 248
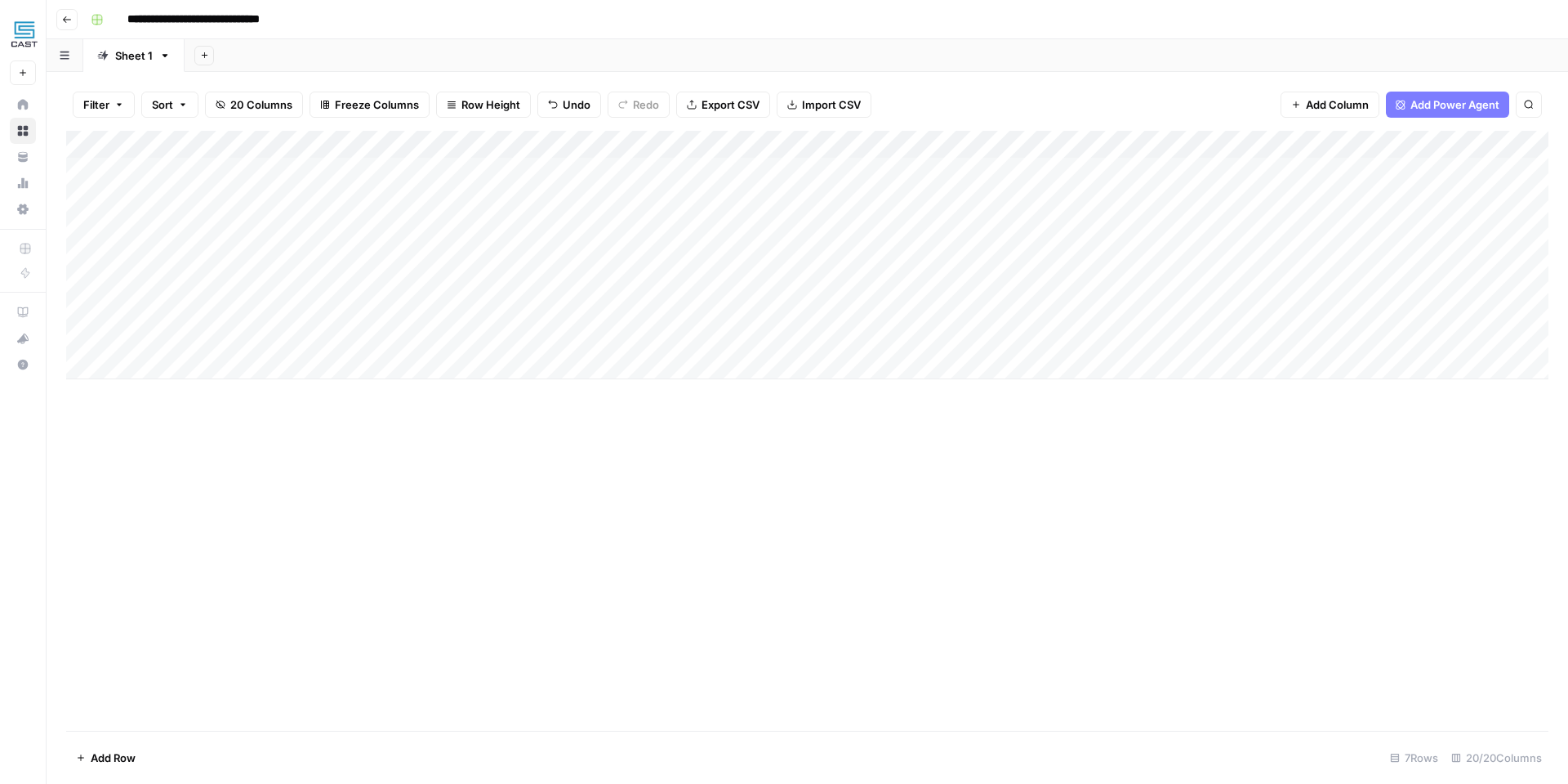
click at [75, 141] on div "Add Column" at bounding box center [807, 254] width 1482 height 248
click at [261, 564] on div "Add Column" at bounding box center [807, 430] width 1482 height 599
click at [1048, 337] on div "Add Column" at bounding box center [807, 254] width 1482 height 248
click at [705, 524] on div "Add Column" at bounding box center [807, 430] width 1482 height 599
click at [78, 171] on div "Add Column" at bounding box center [807, 254] width 1482 height 248
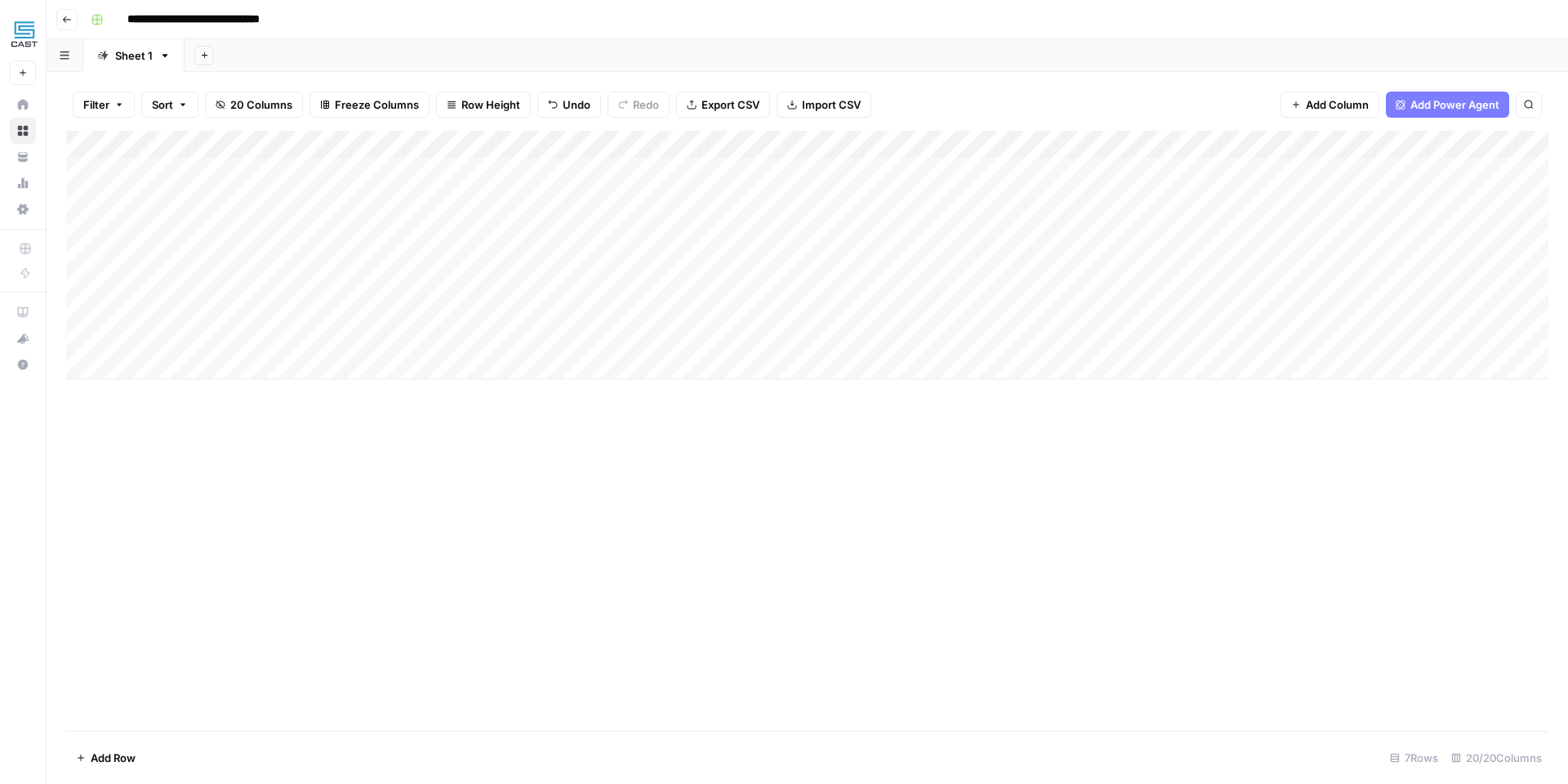
click at [82, 170] on div "Add Column" at bounding box center [807, 254] width 1482 height 248
click at [179, 103] on icon "button" at bounding box center [182, 104] width 10 height 10
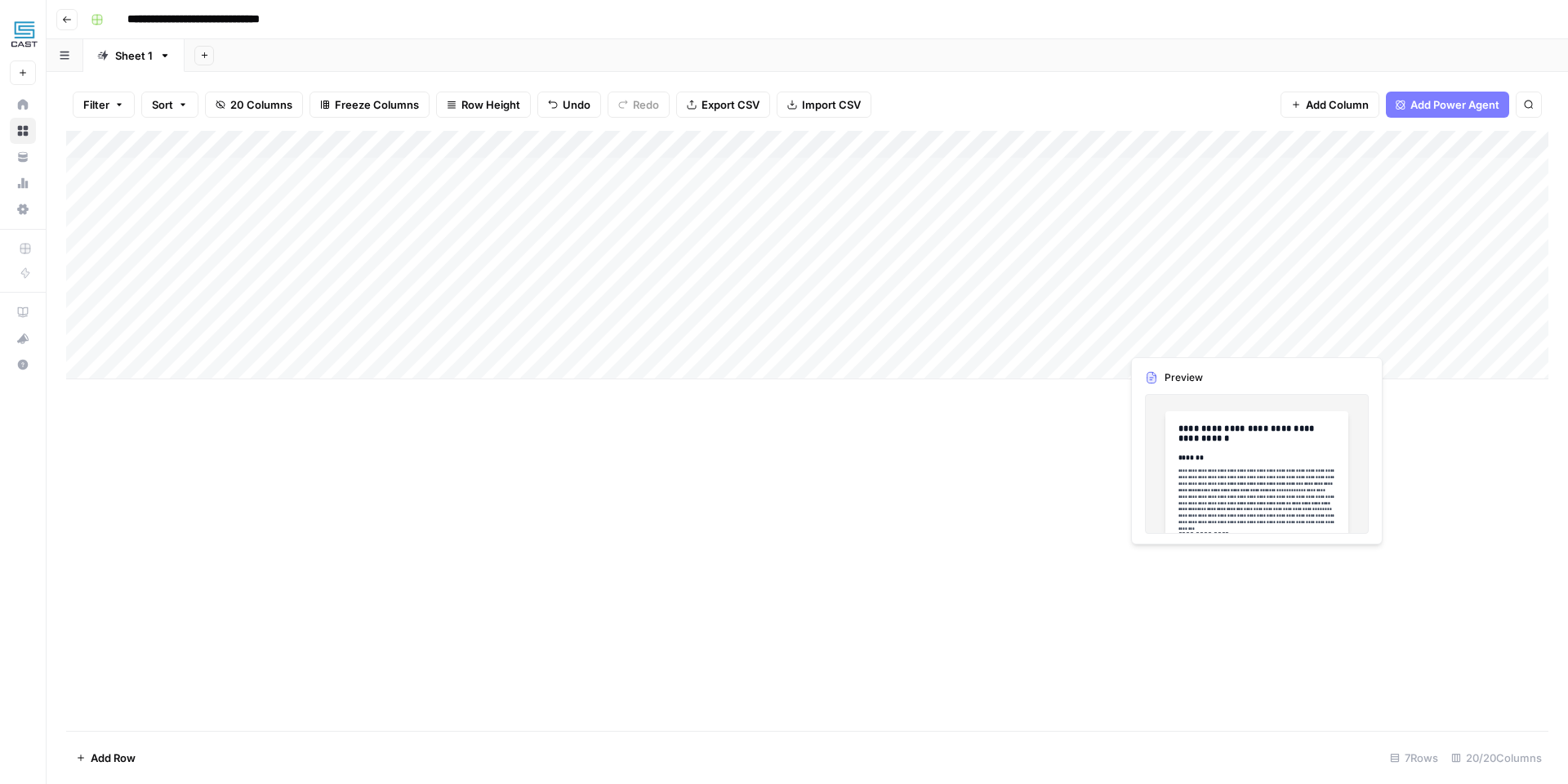
click at [1179, 336] on div "Add Column" at bounding box center [807, 254] width 1482 height 248
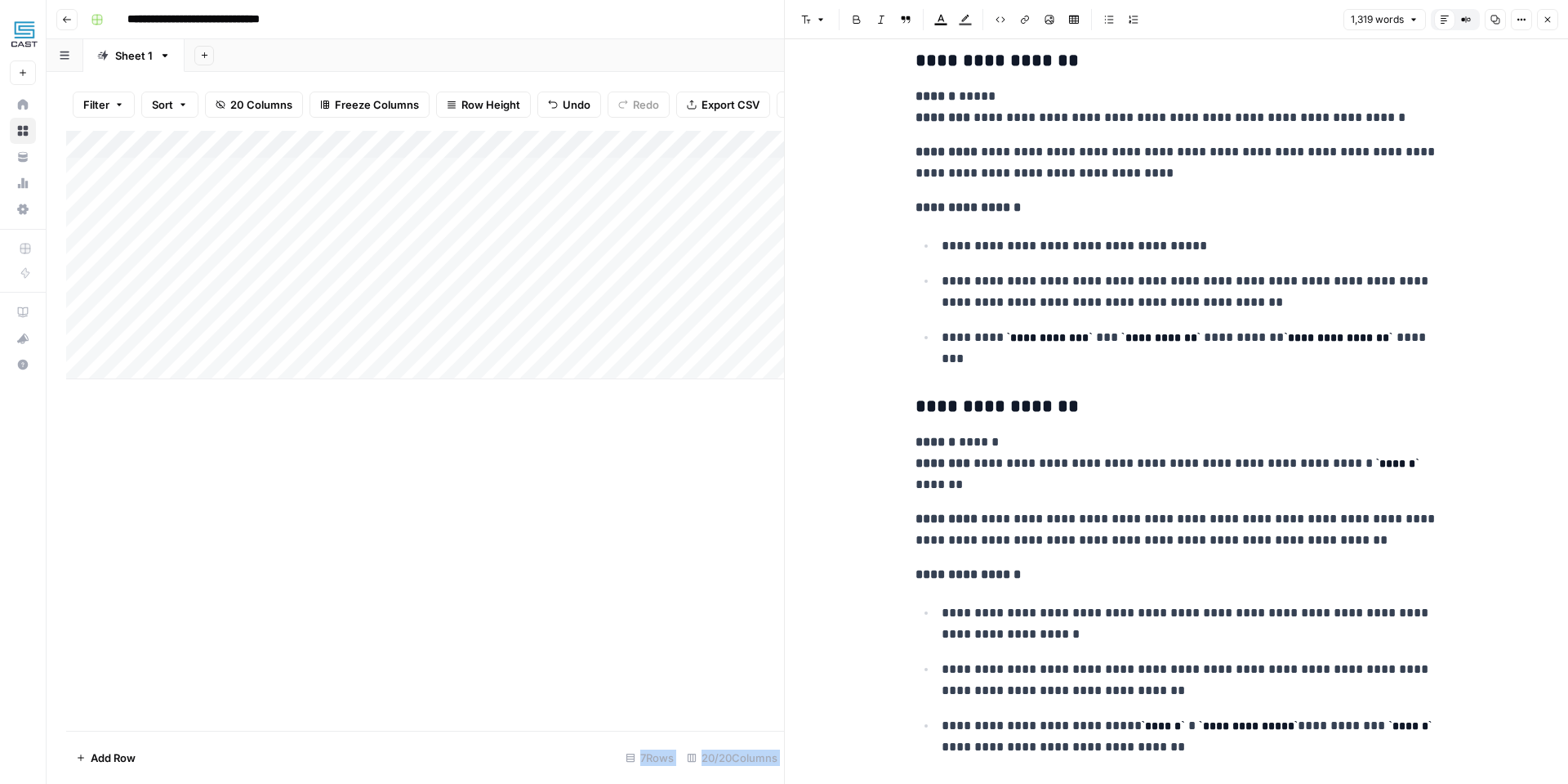
scroll to position [5007, 0]
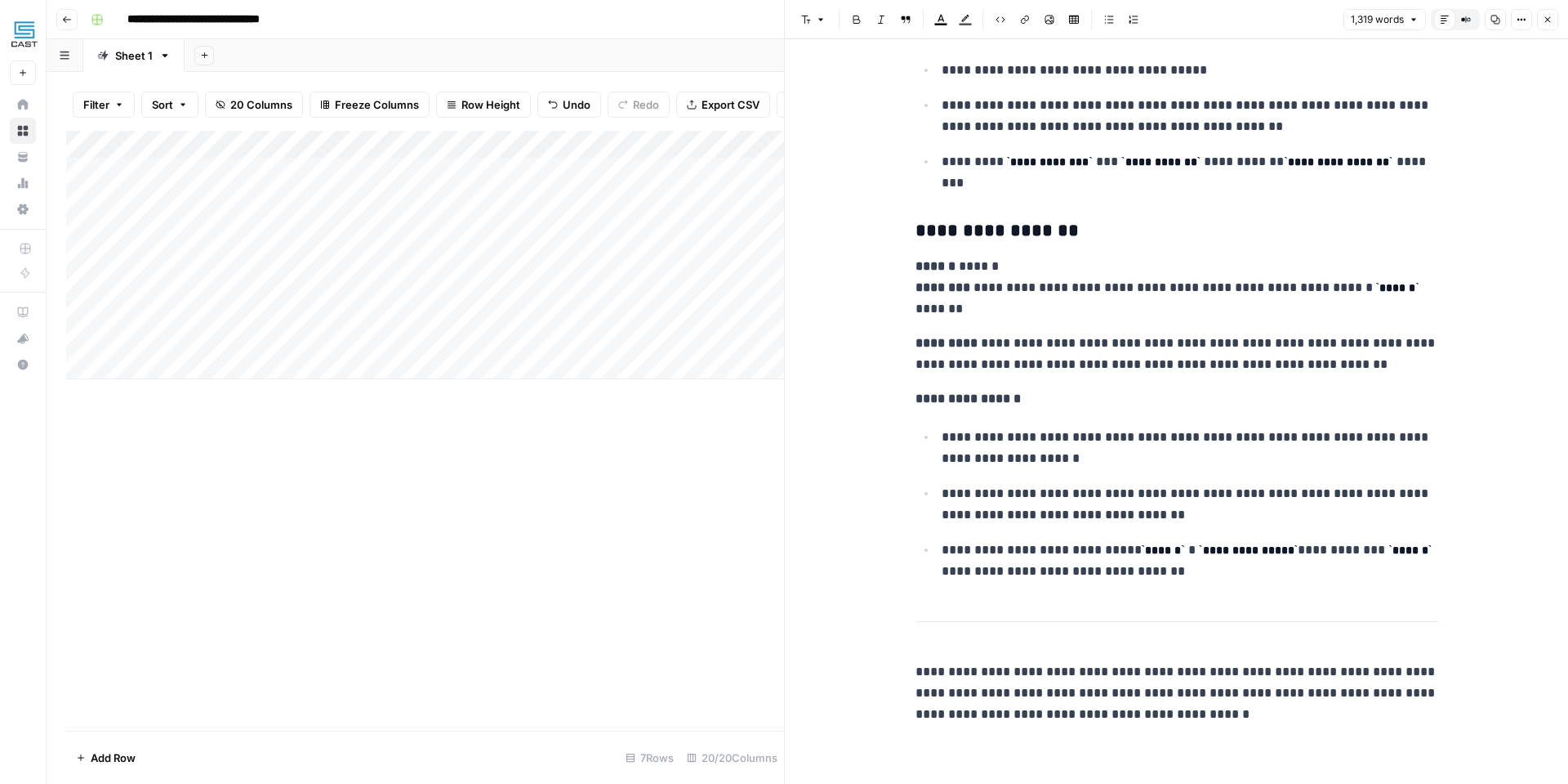
click at [720, 502] on div "Add Column" at bounding box center [425, 430] width 718 height 599
click at [1551, 17] on icon "button" at bounding box center [1547, 19] width 10 height 10
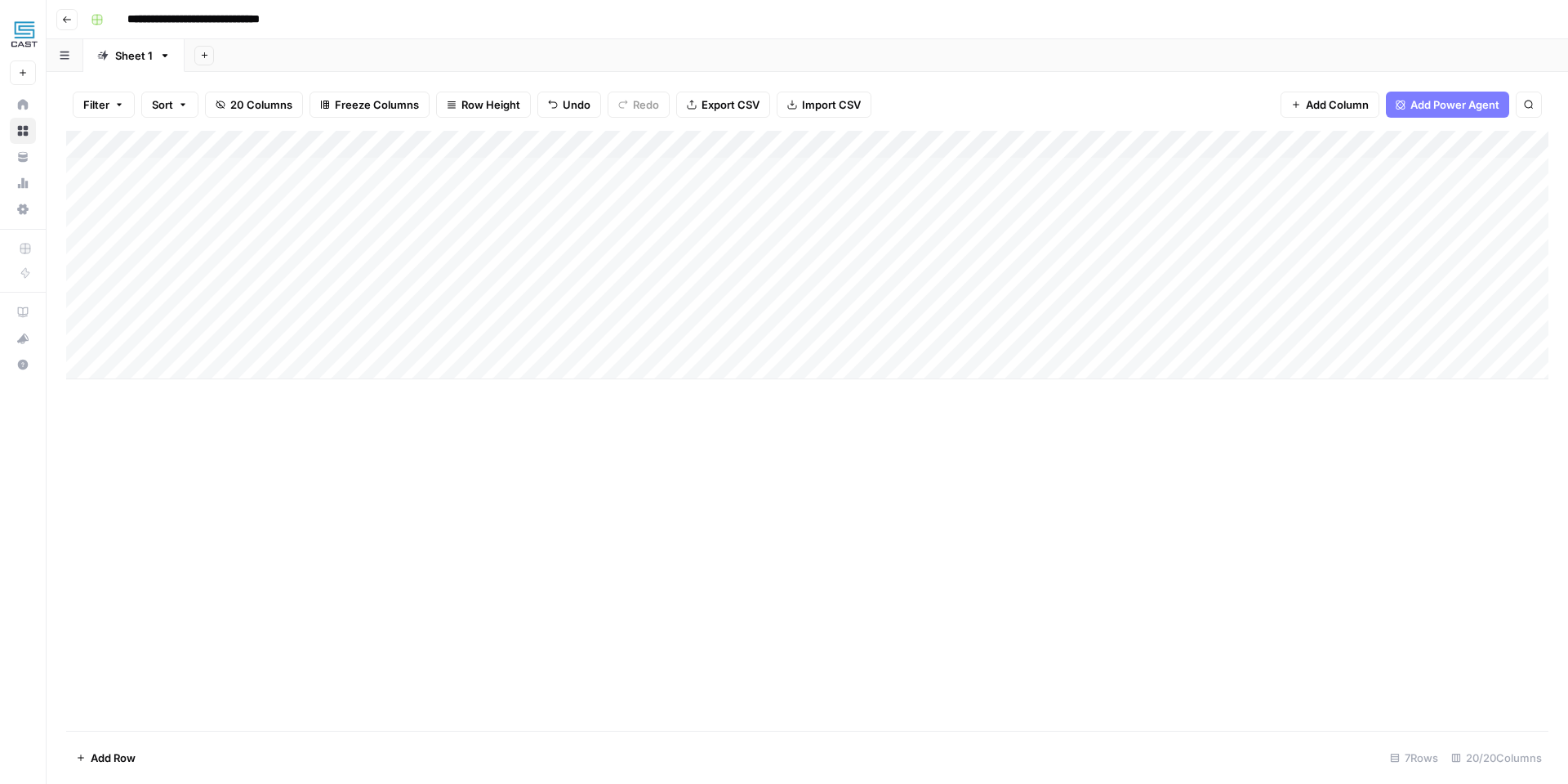
click at [1343, 340] on div "Add Column" at bounding box center [807, 254] width 1482 height 248
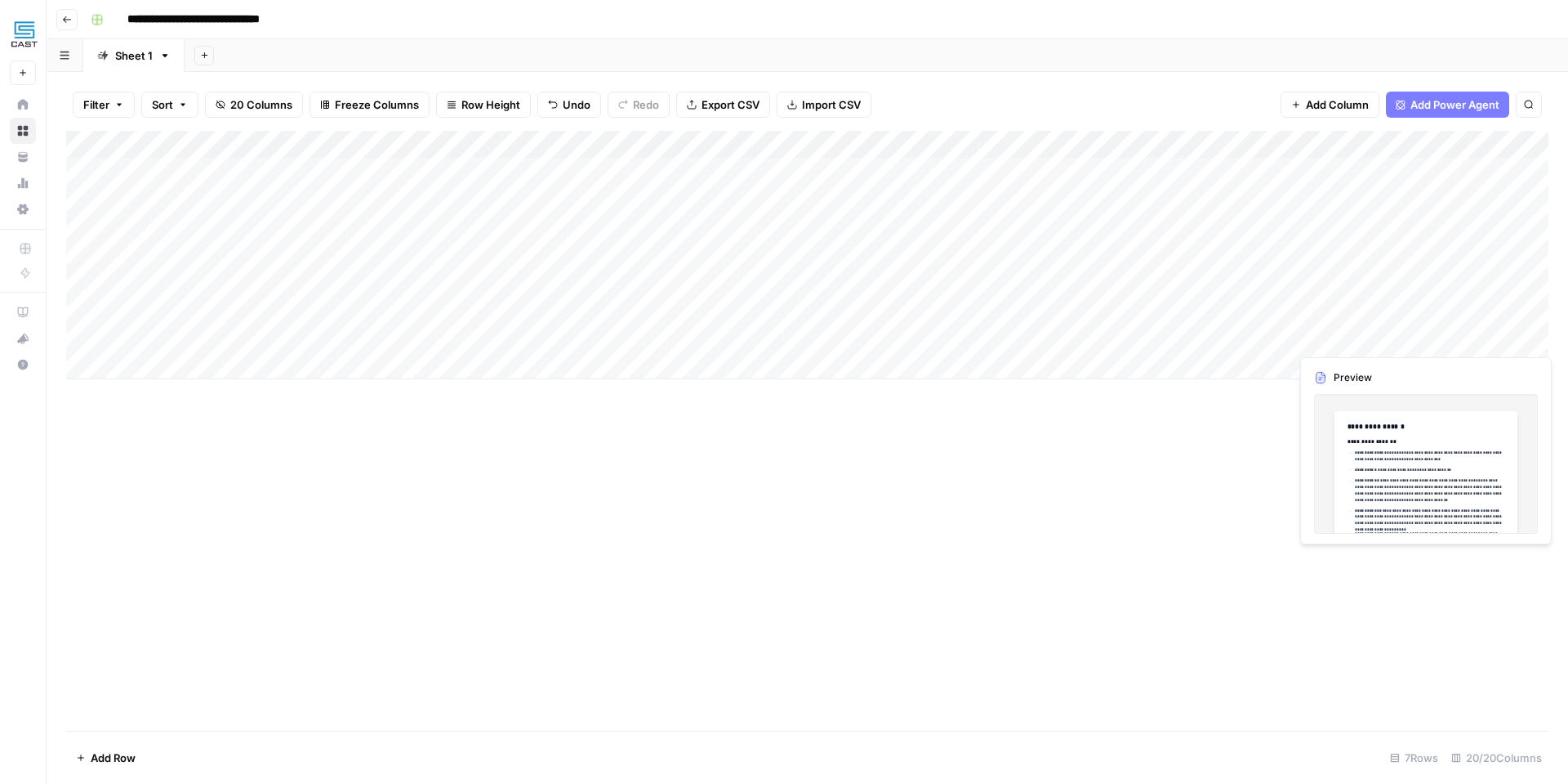
click at [1500, 342] on div "Add Column" at bounding box center [807, 254] width 1482 height 248
click at [1497, 340] on div "Add Column" at bounding box center [807, 254] width 1482 height 248
click at [1497, 340] on div at bounding box center [1490, 338] width 150 height 30
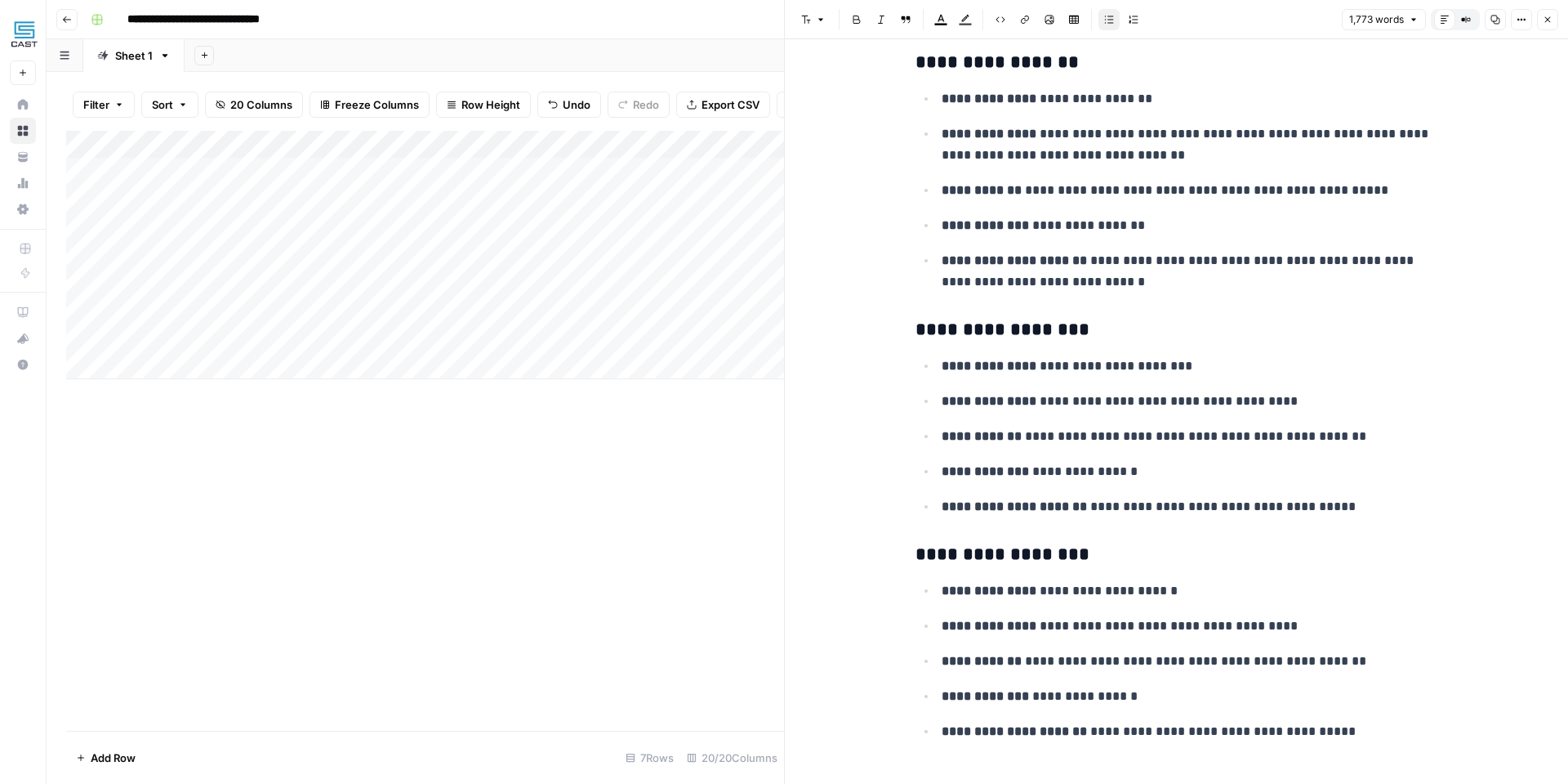
scroll to position [5988, 0]
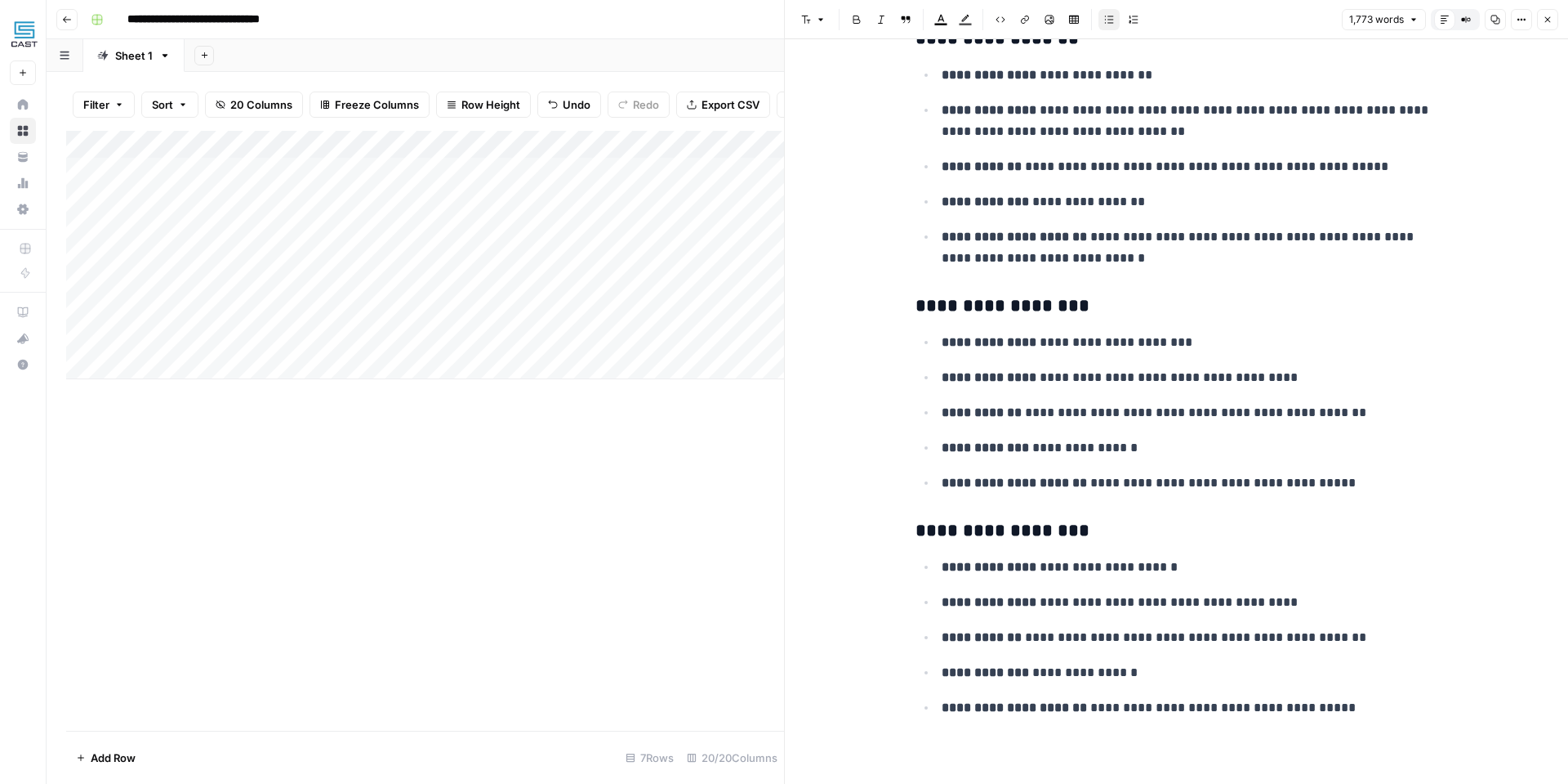
click at [466, 454] on div "Add Column" at bounding box center [425, 430] width 718 height 599
click at [1561, 16] on header "Font style Bold Italic Block quote Text color Highlight color Code block Link I…" at bounding box center [1176, 19] width 784 height 39
click at [1550, 18] on button "Close" at bounding box center [1547, 19] width 21 height 21
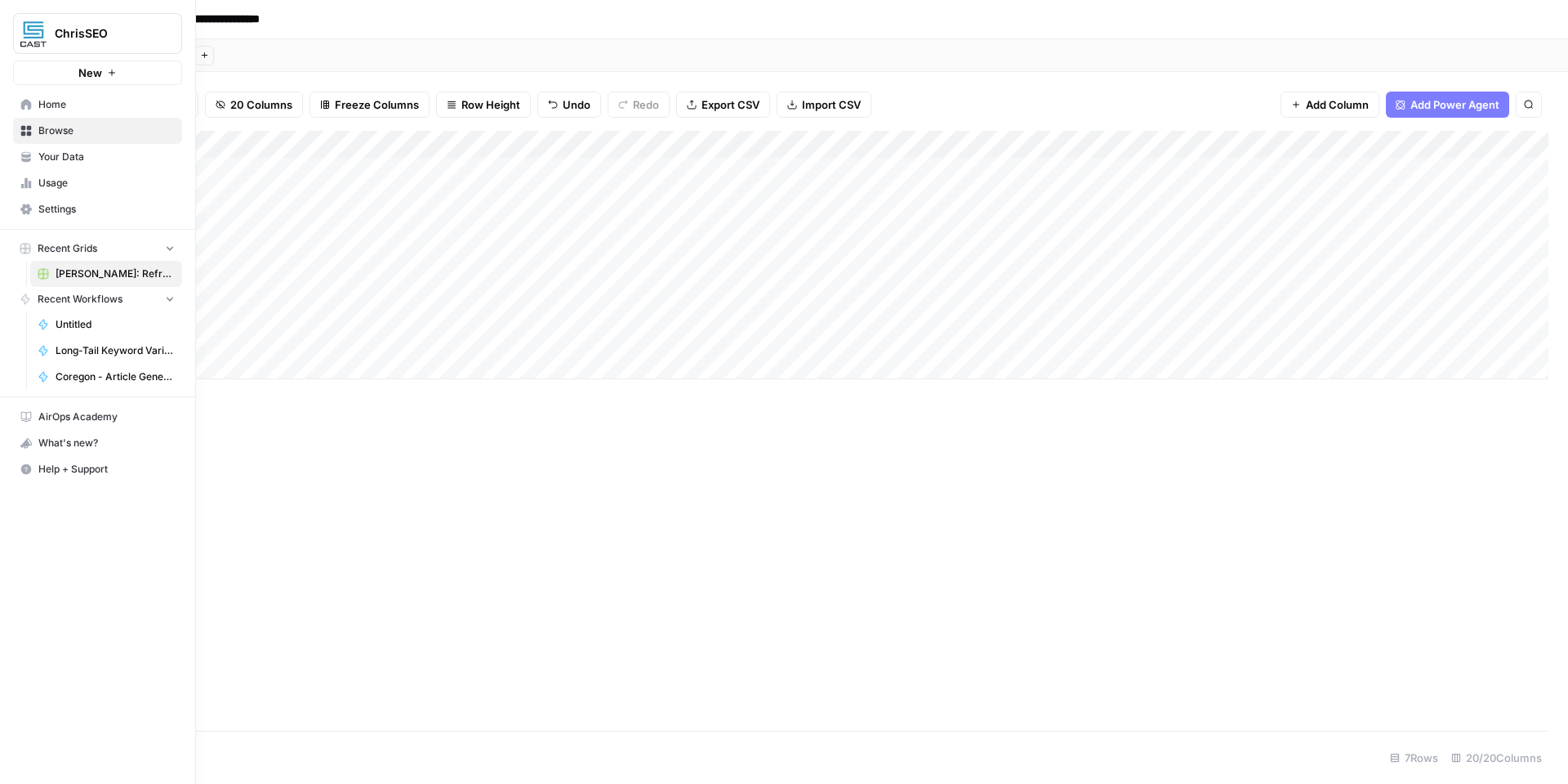
click at [19, 104] on link "Home" at bounding box center [98, 105] width 169 height 26
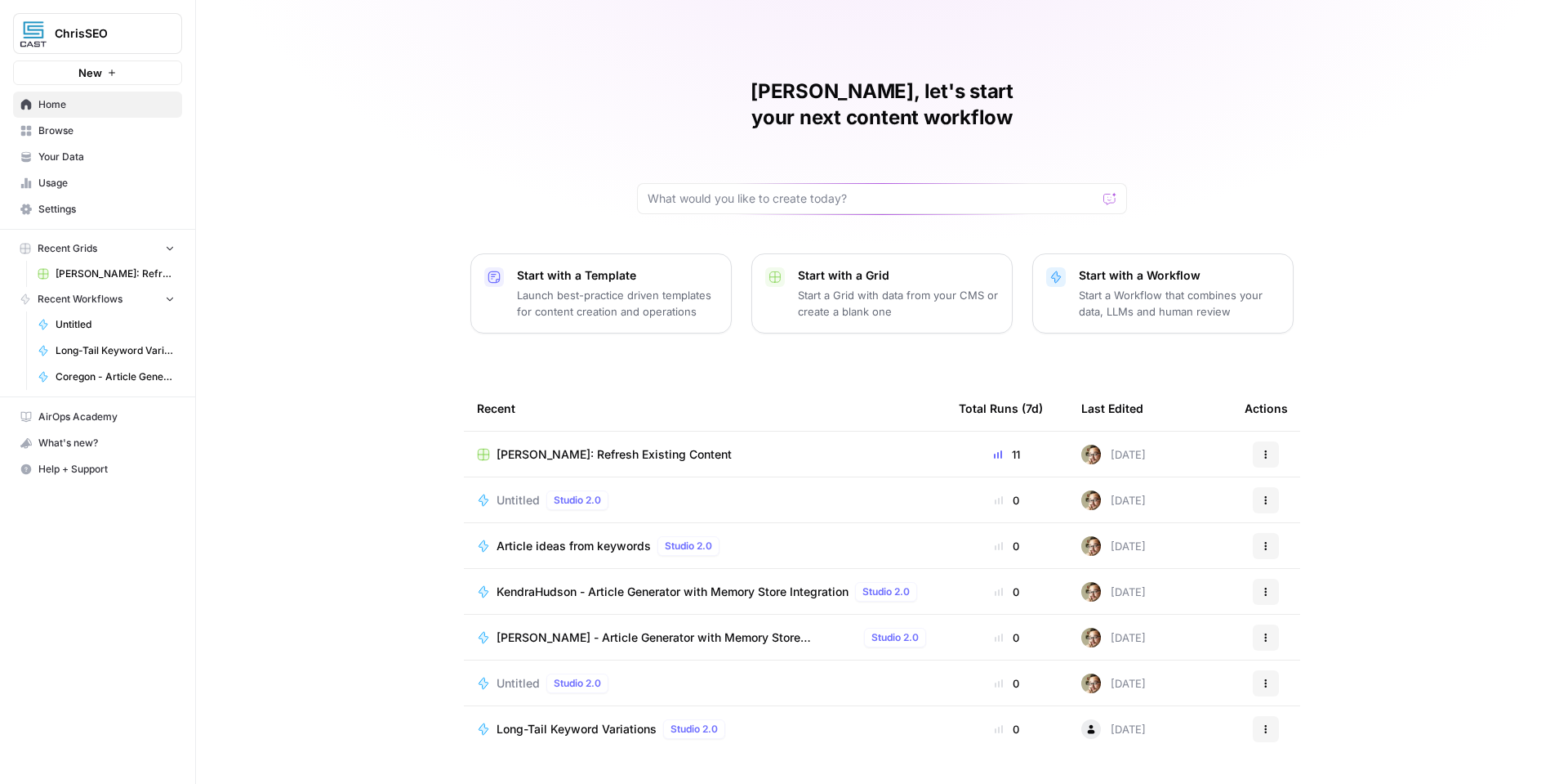
click at [117, 72] on button "New" at bounding box center [98, 72] width 169 height 24
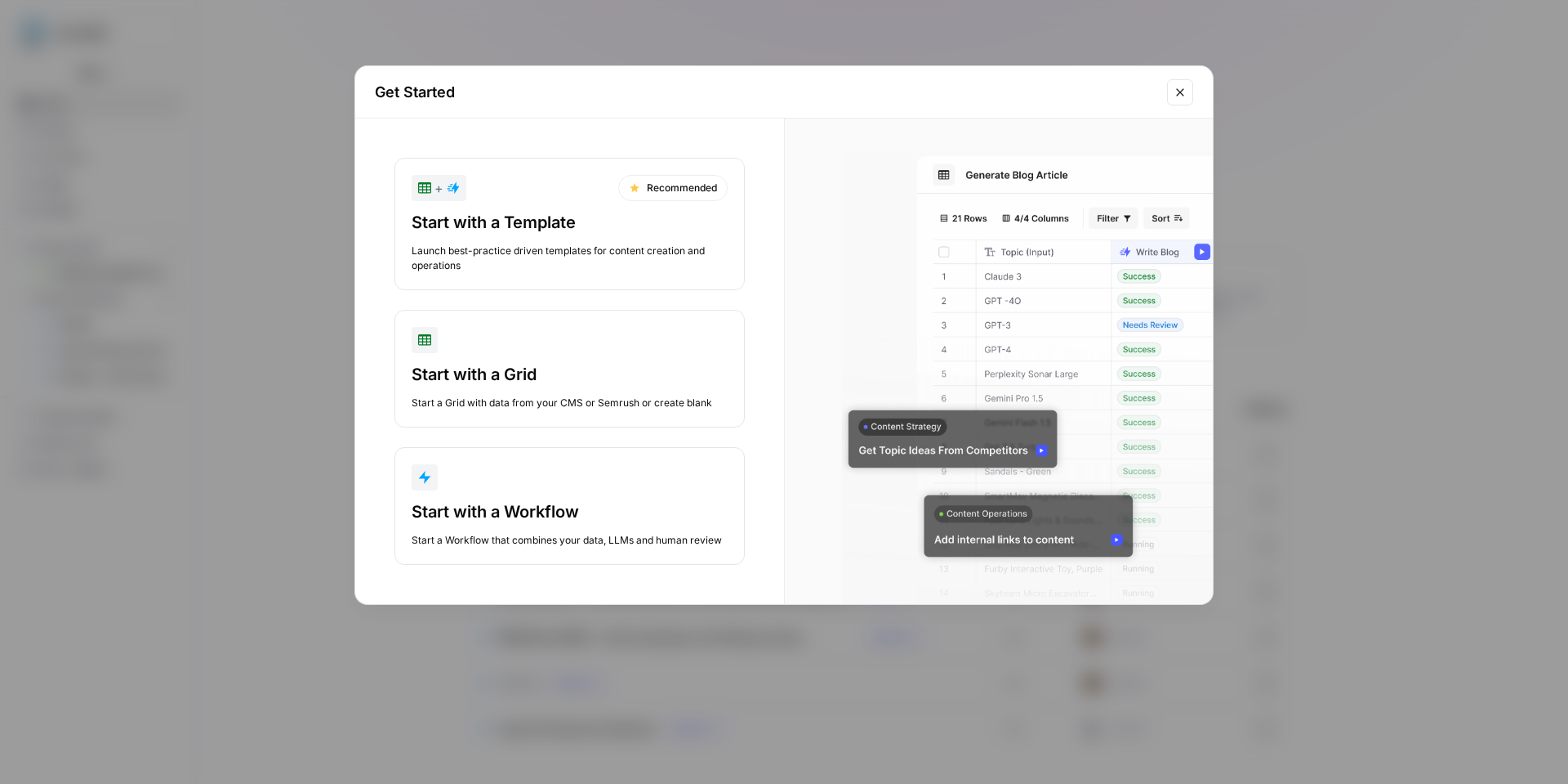
click at [528, 213] on div "Start with a Template" at bounding box center [569, 222] width 316 height 23
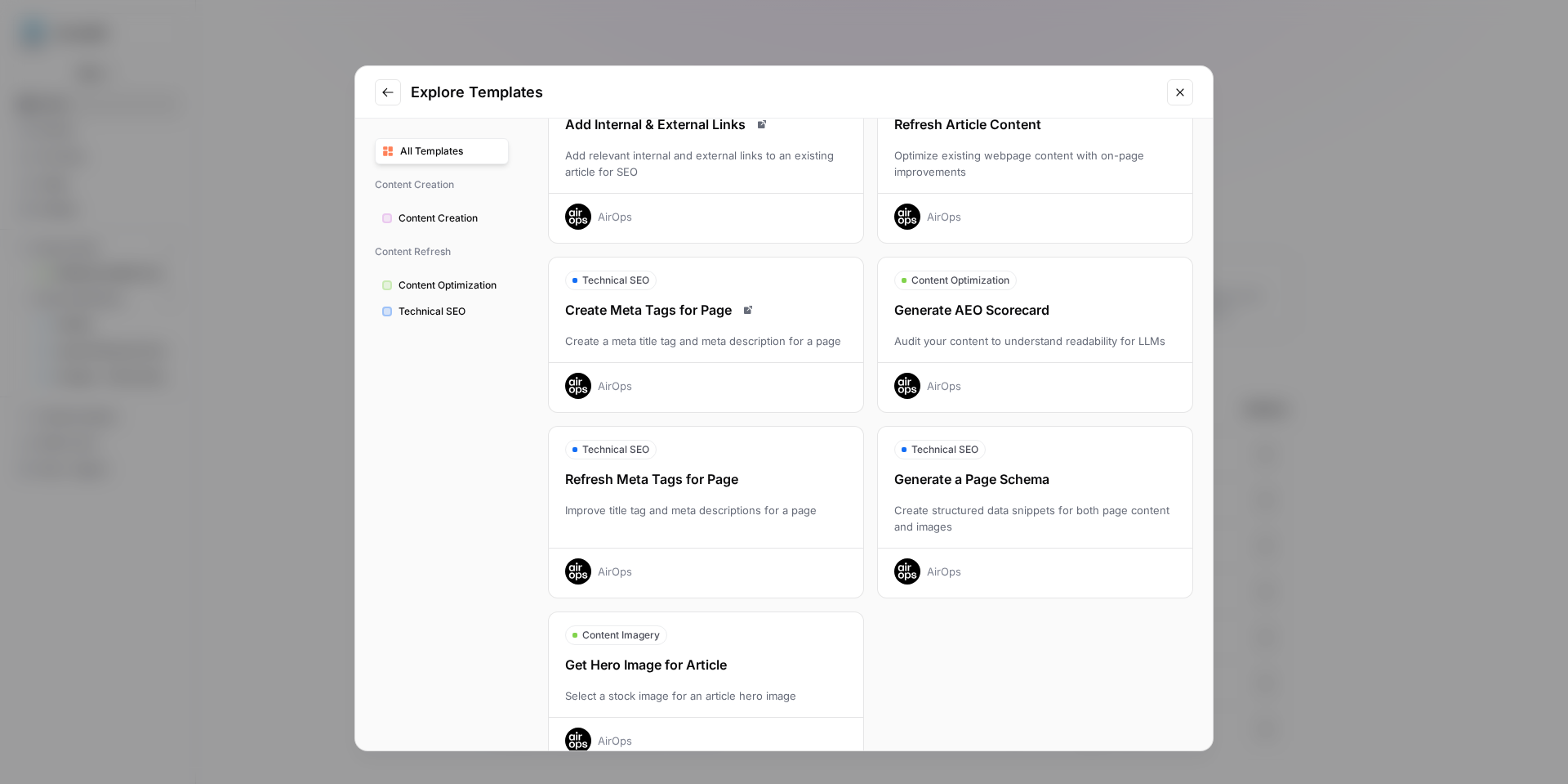
scroll to position [335, 0]
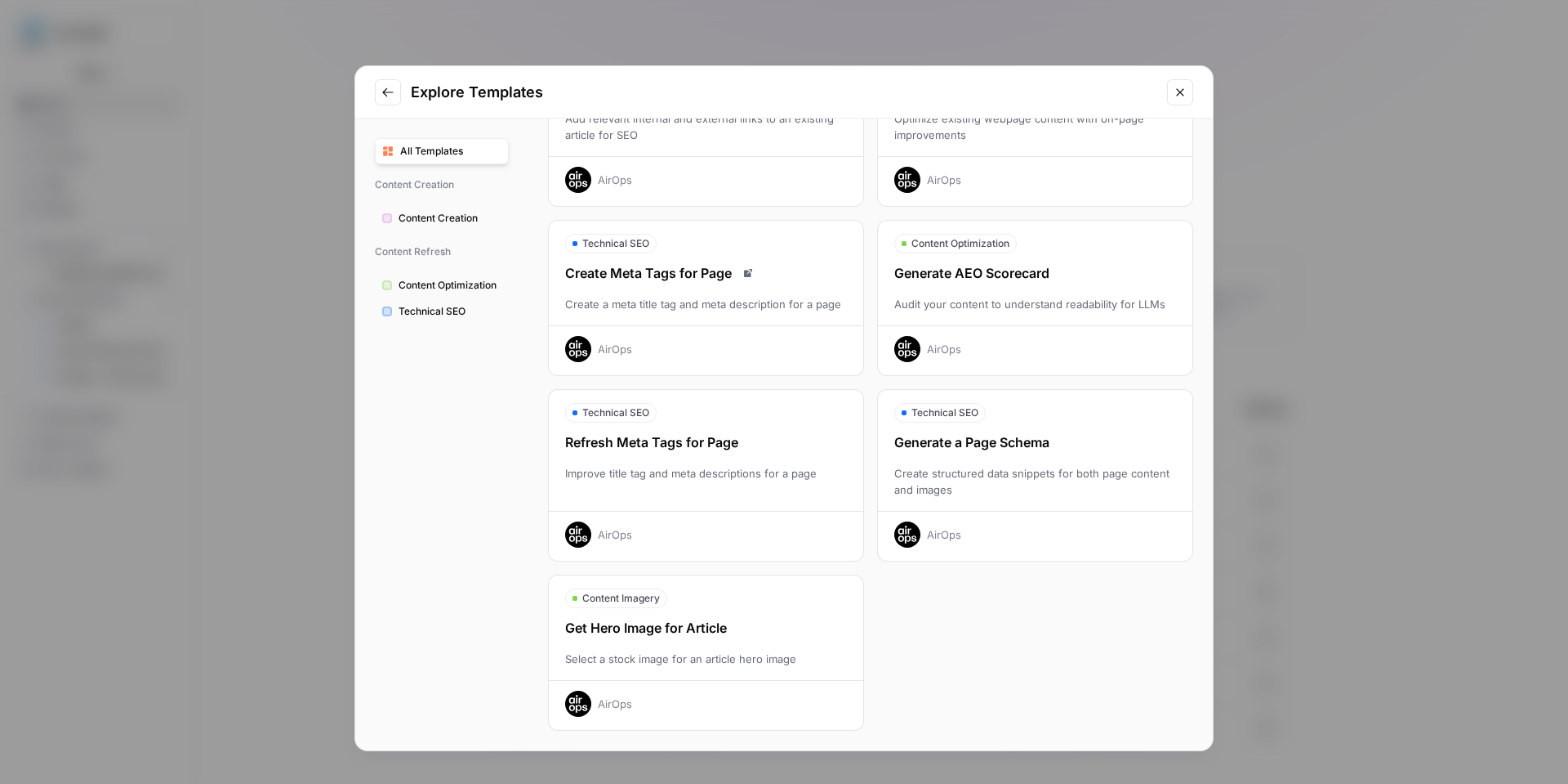
click at [436, 310] on span "Technical SEO" at bounding box center [450, 311] width 103 height 15
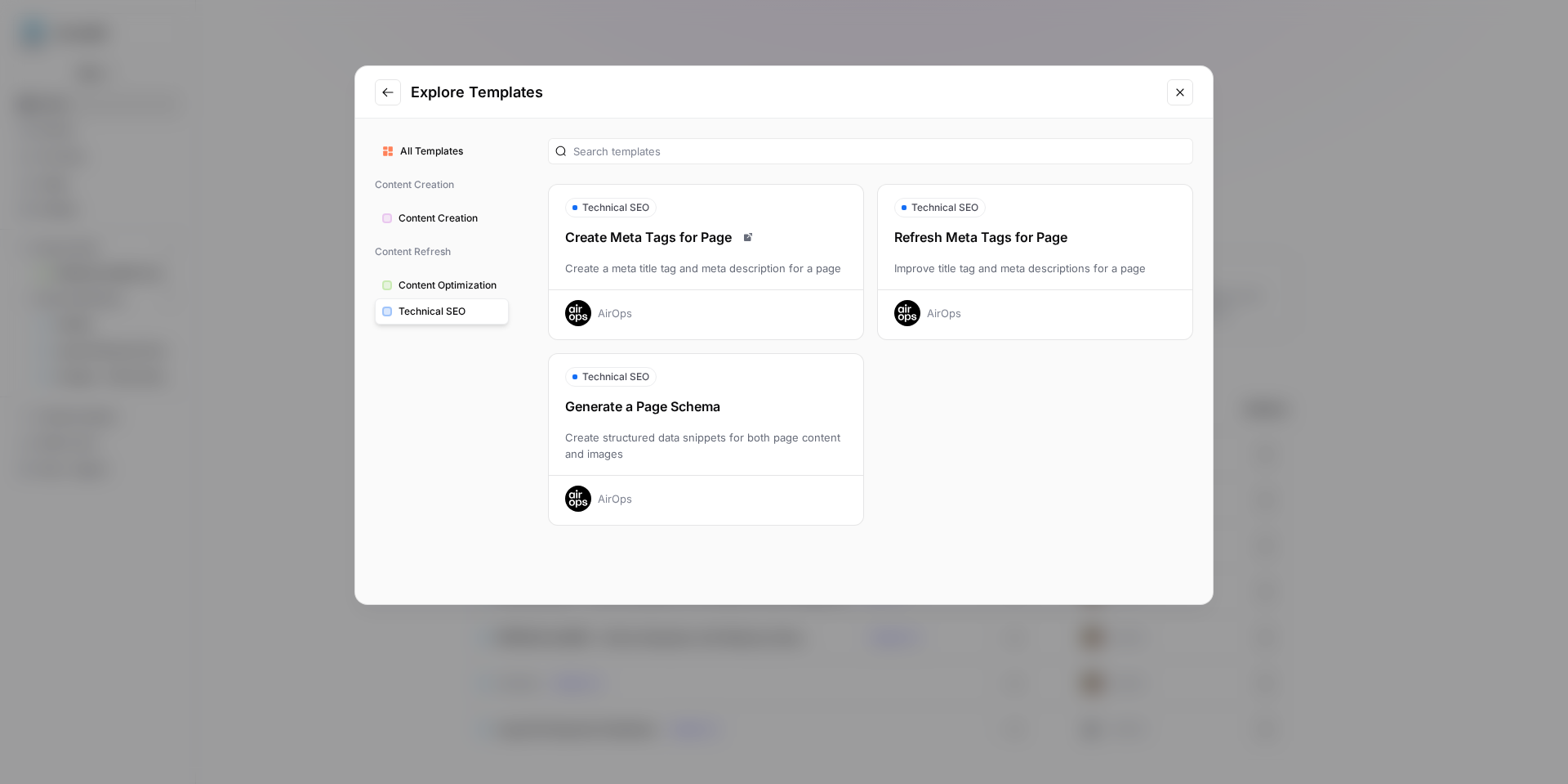
click at [260, 309] on div "Explore Templates All Templates Content Creation Content Creation Content Refre…" at bounding box center [784, 392] width 1568 height 784
